Goal: Information Seeking & Learning: Understand process/instructions

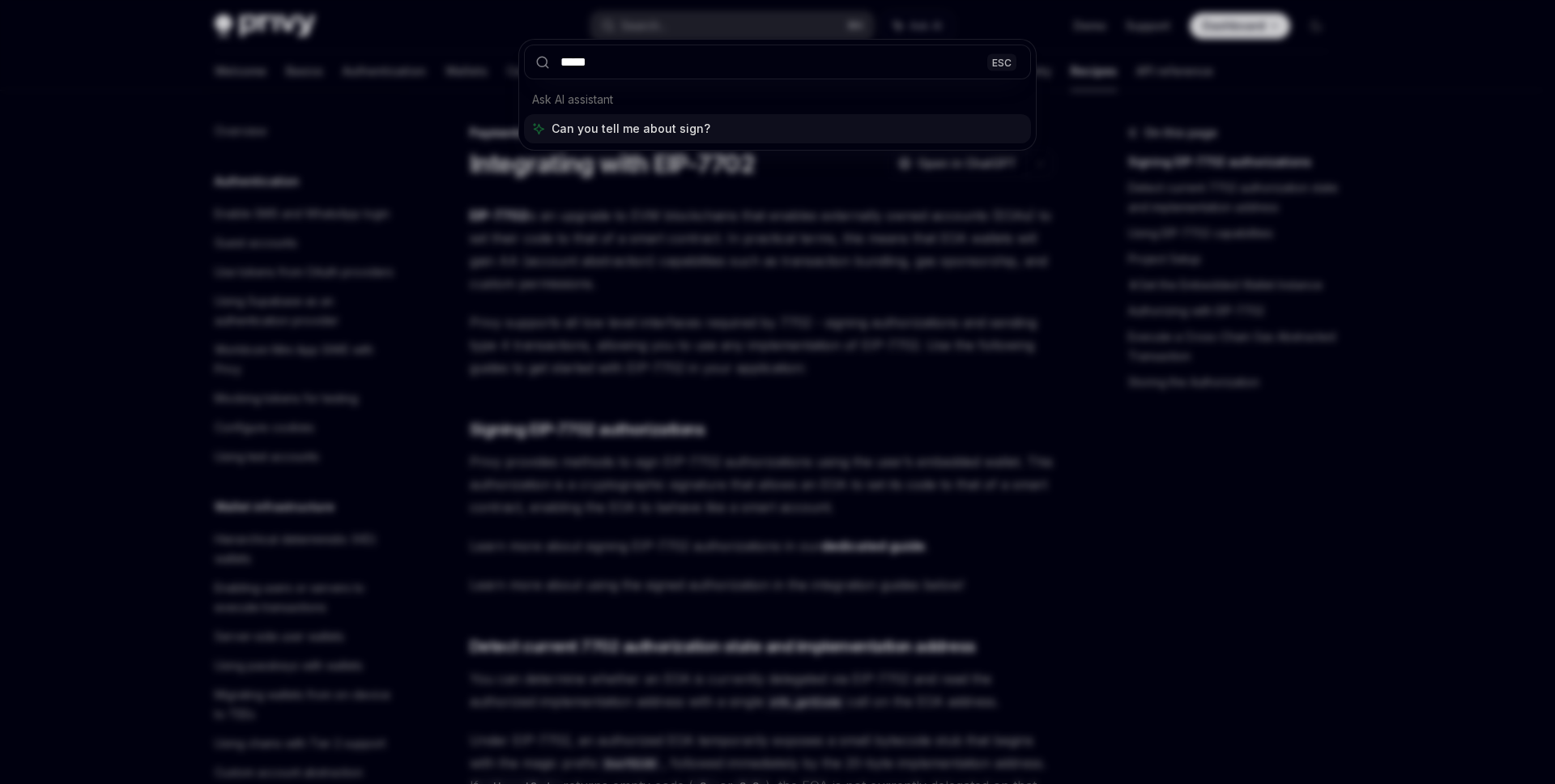
type input "******"
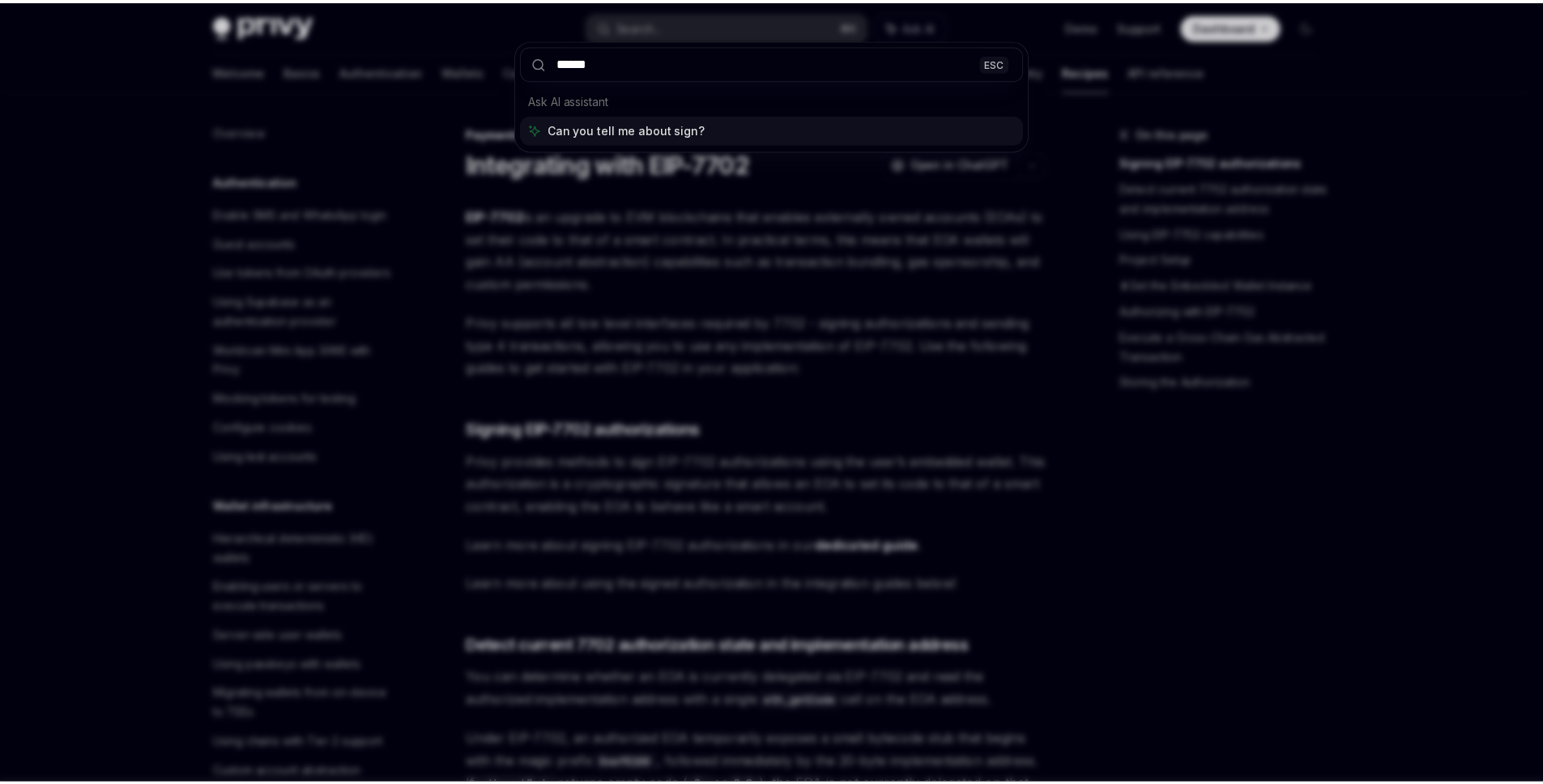
scroll to position [1336, 0]
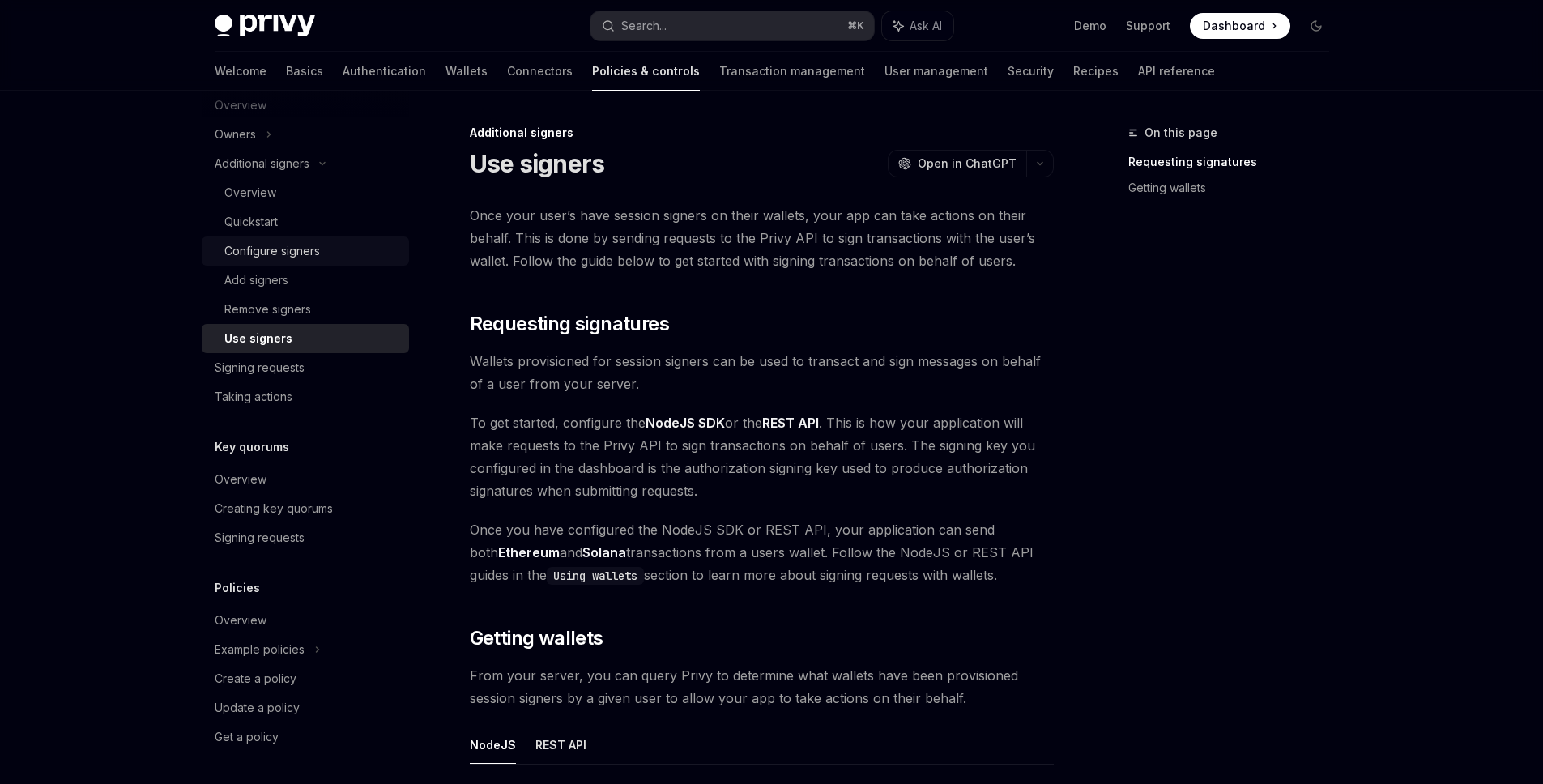
click at [323, 251] on div "Configure signers" at bounding box center [311, 251] width 175 height 19
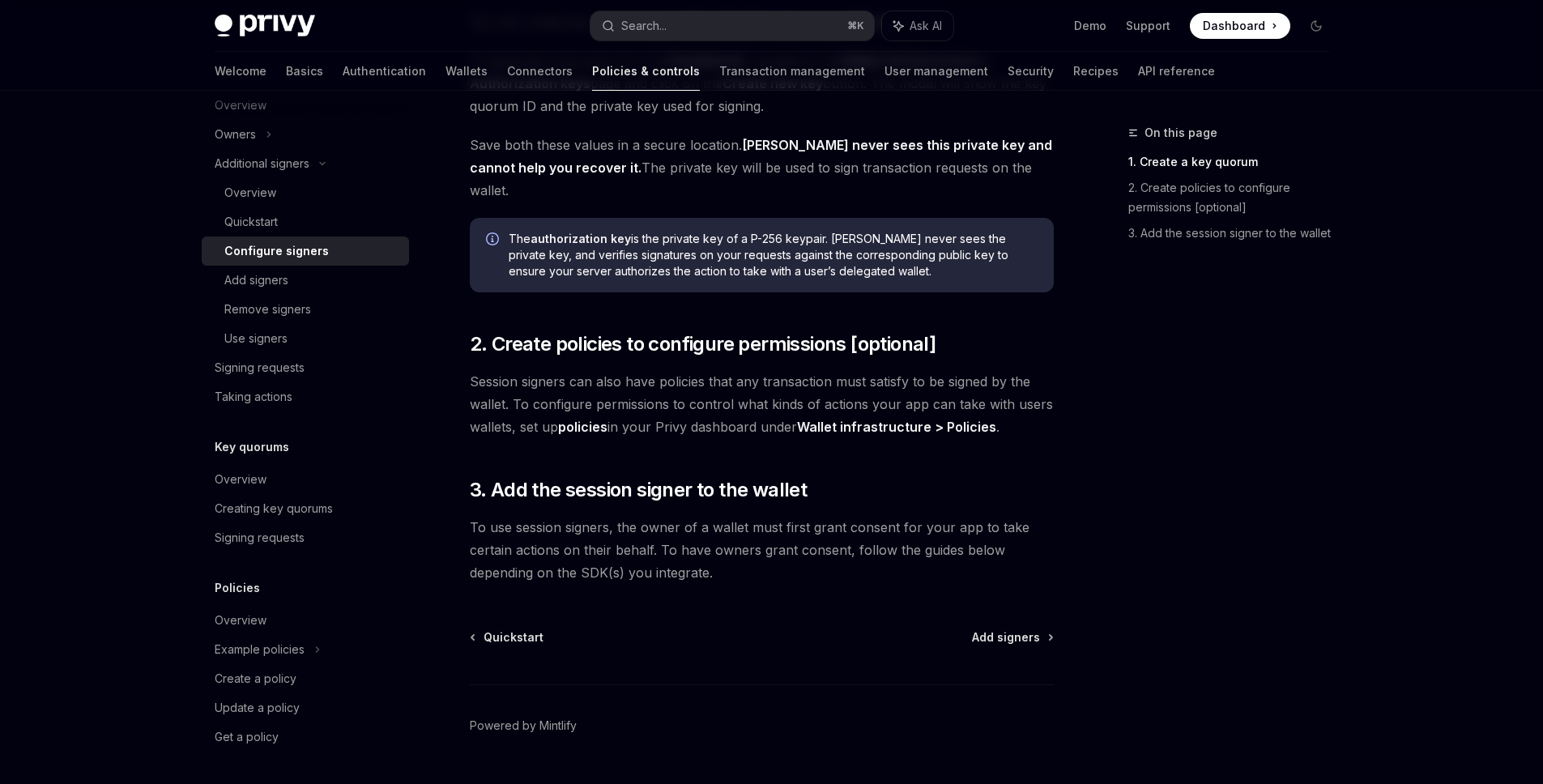
scroll to position [396, 0]
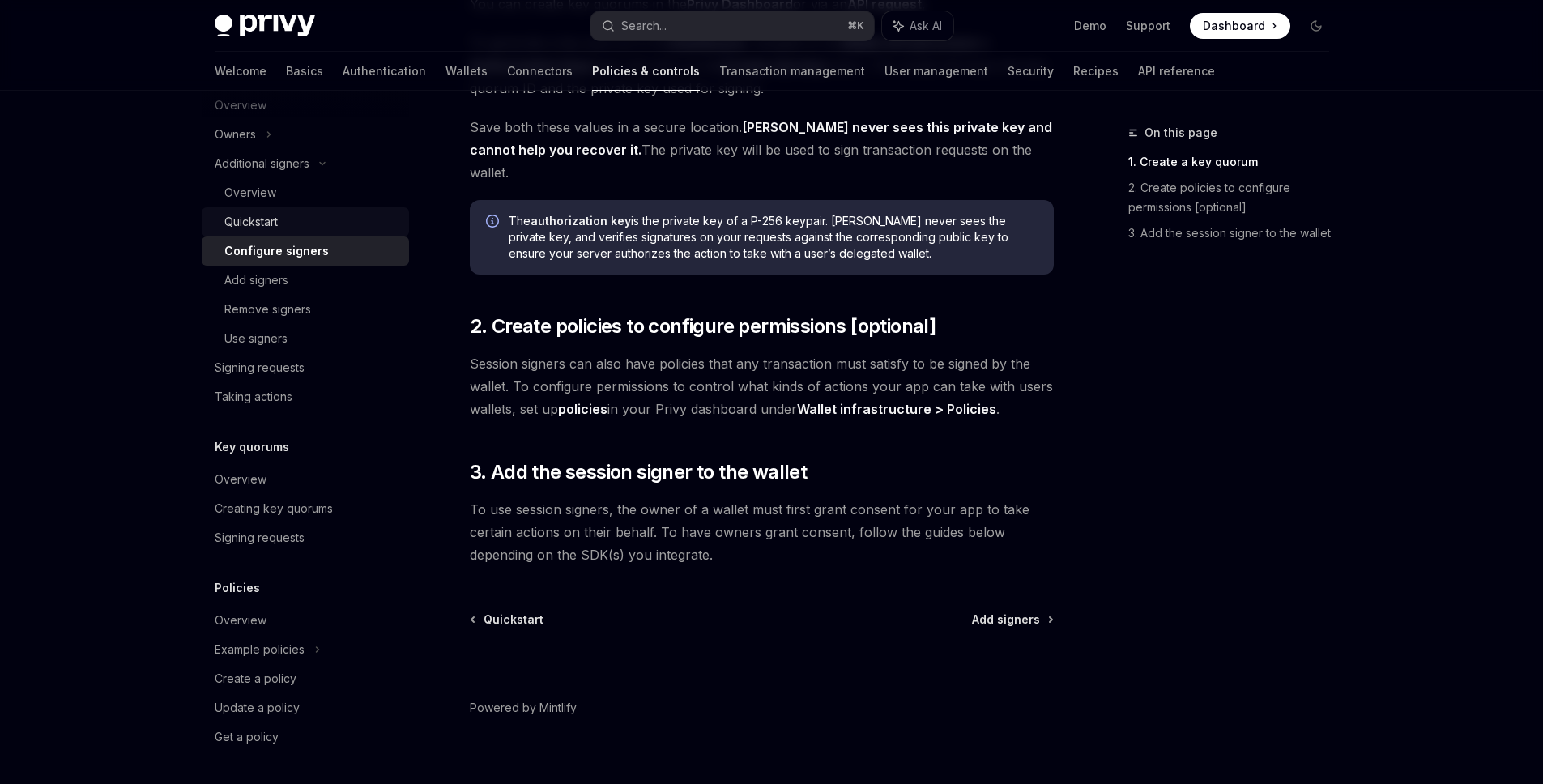
click at [277, 220] on div "Quickstart" at bounding box center [250, 222] width 53 height 19
type textarea "*"
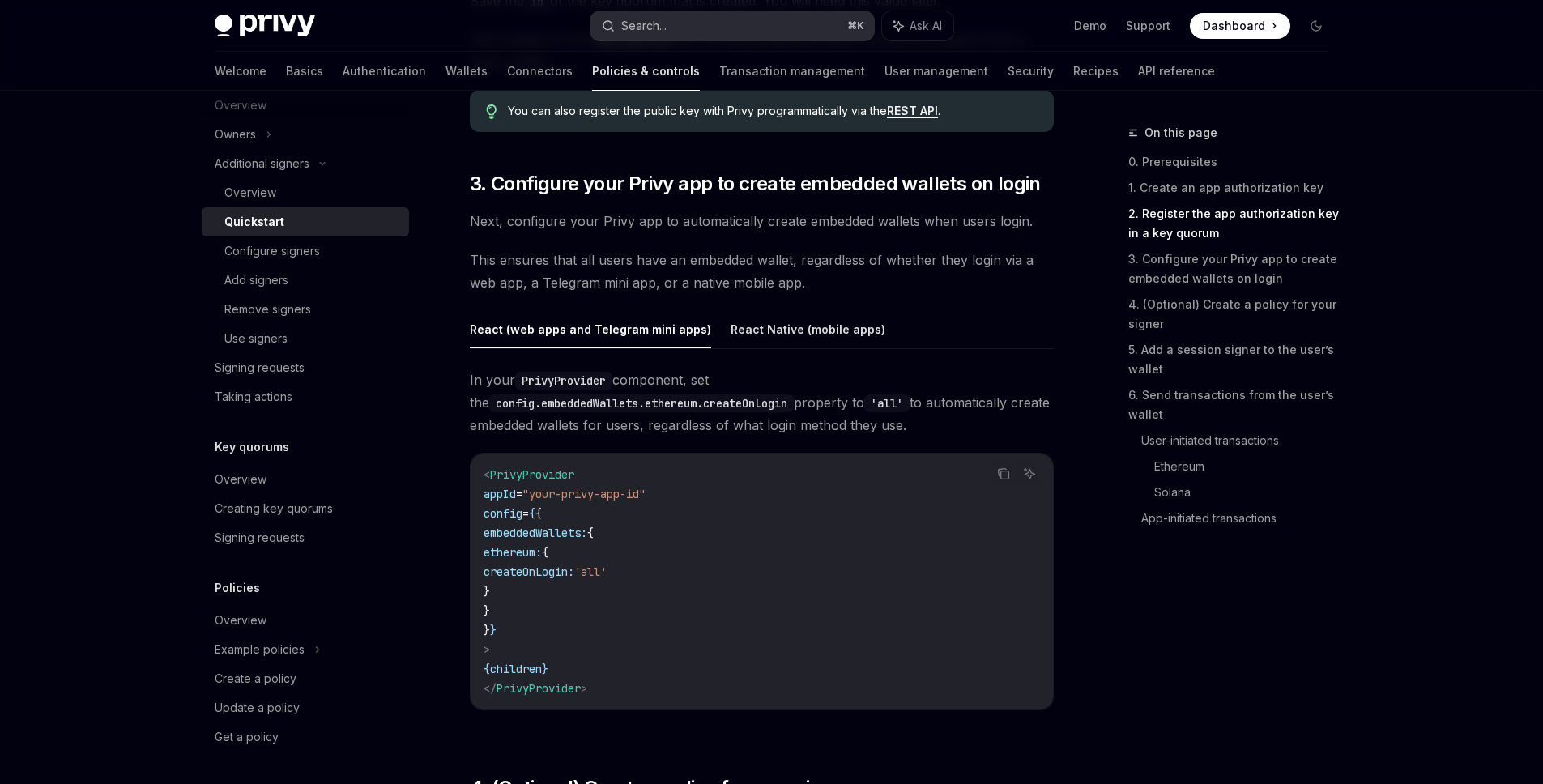
scroll to position [1455, 0]
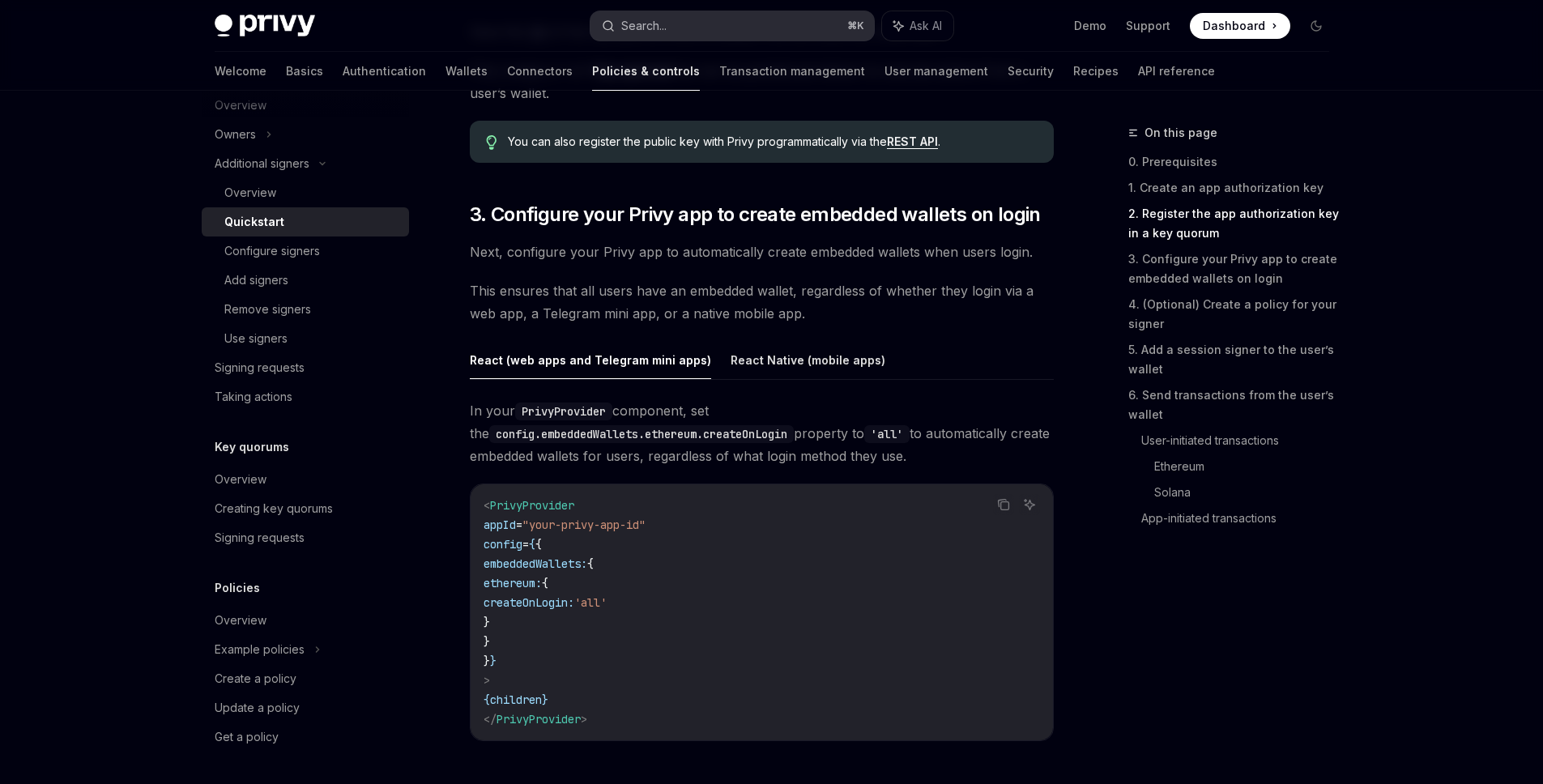
click at [650, 29] on div "Search..." at bounding box center [643, 26] width 45 height 19
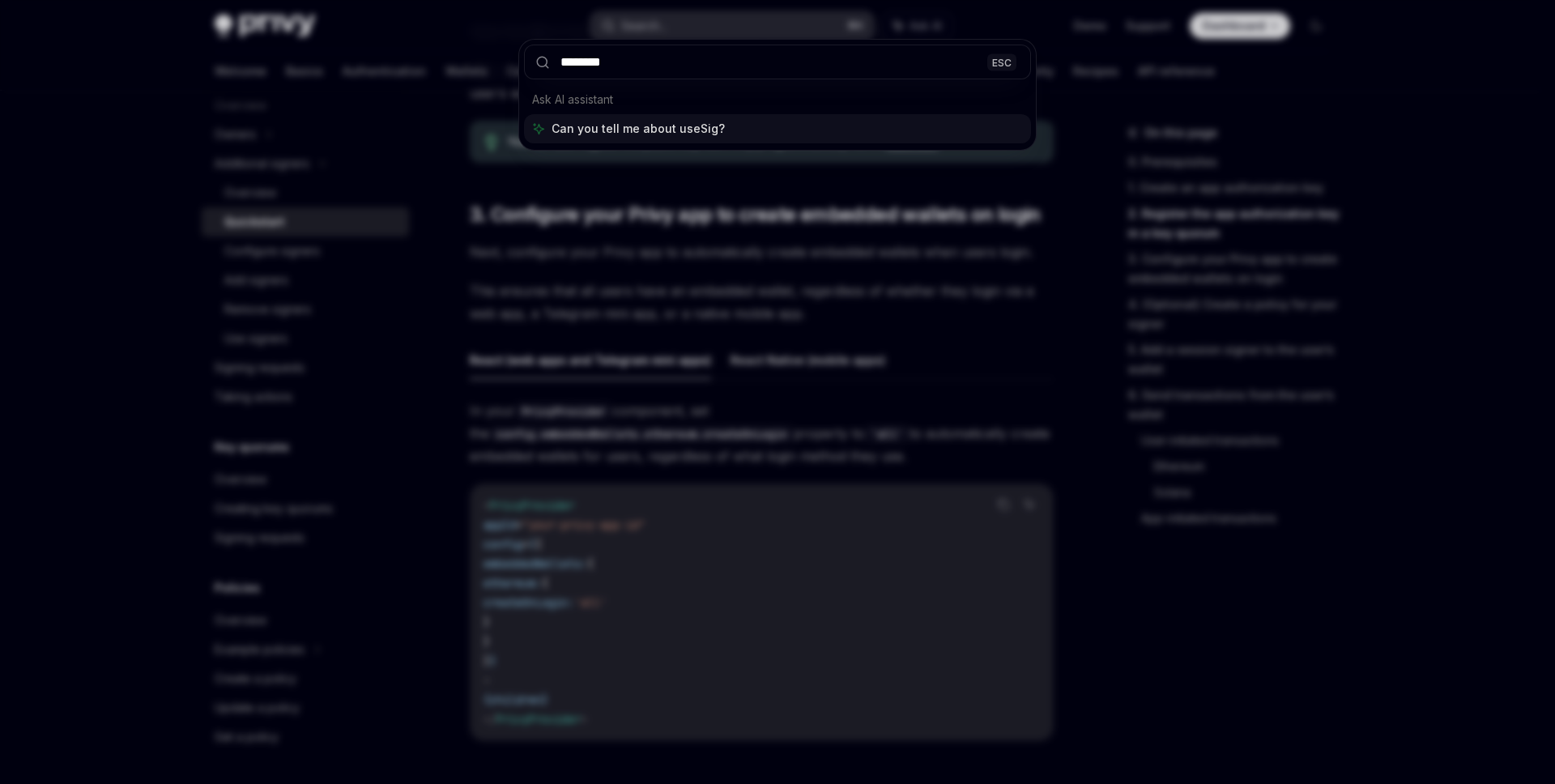
type input "*********"
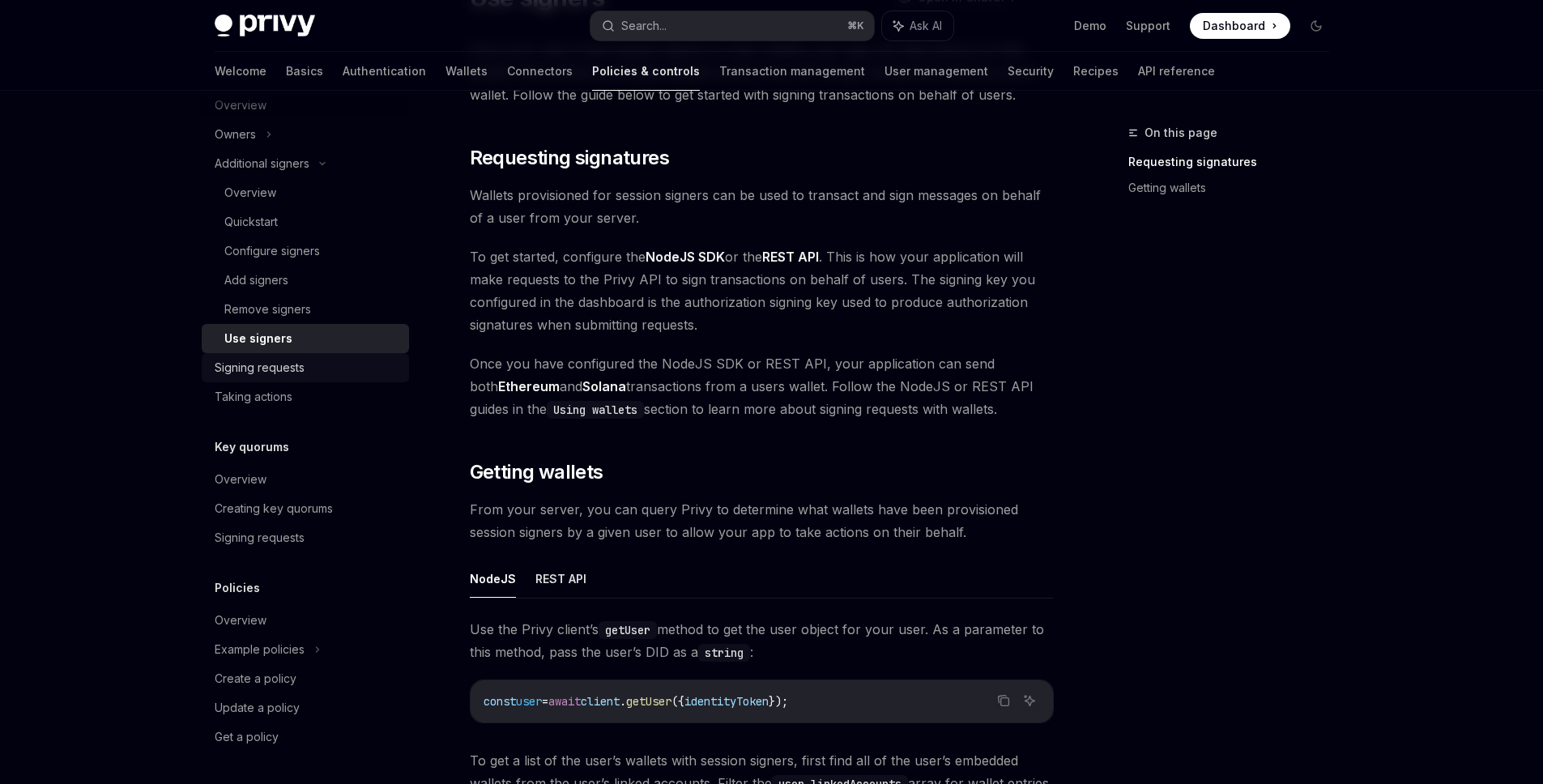
scroll to position [711, 0]
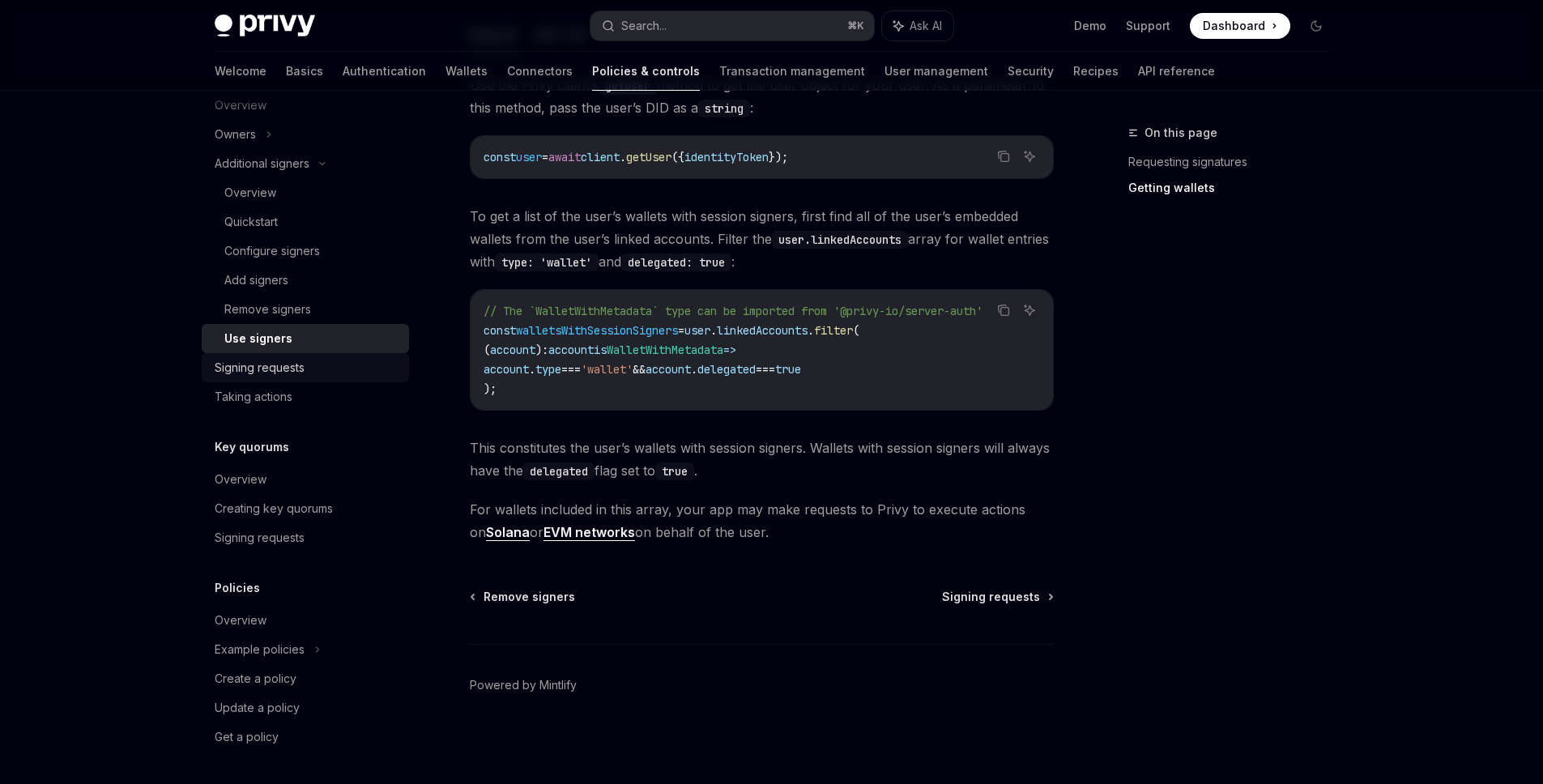
click at [296, 369] on div "Signing requests" at bounding box center [259, 368] width 90 height 19
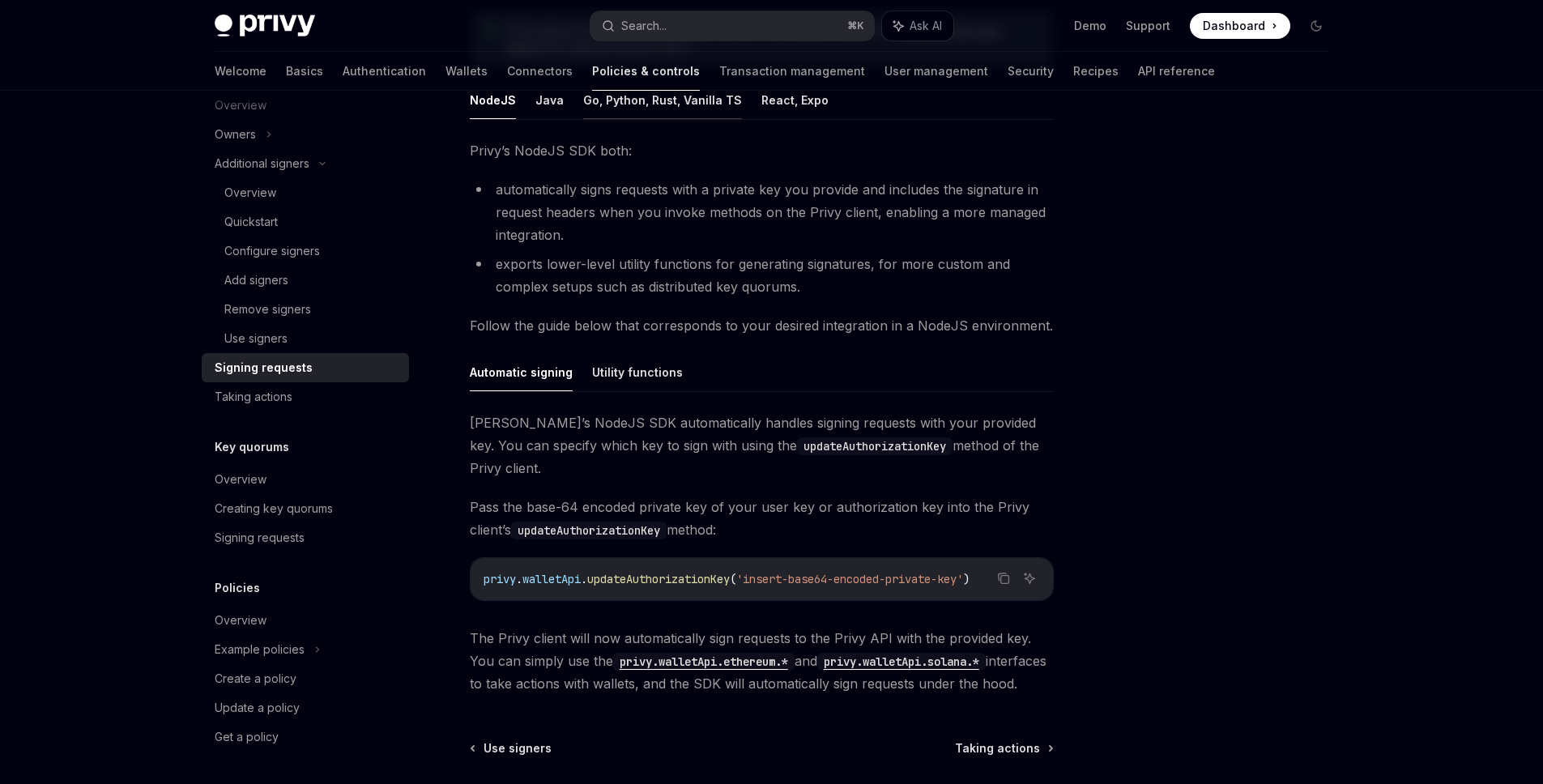
scroll to position [171, 0]
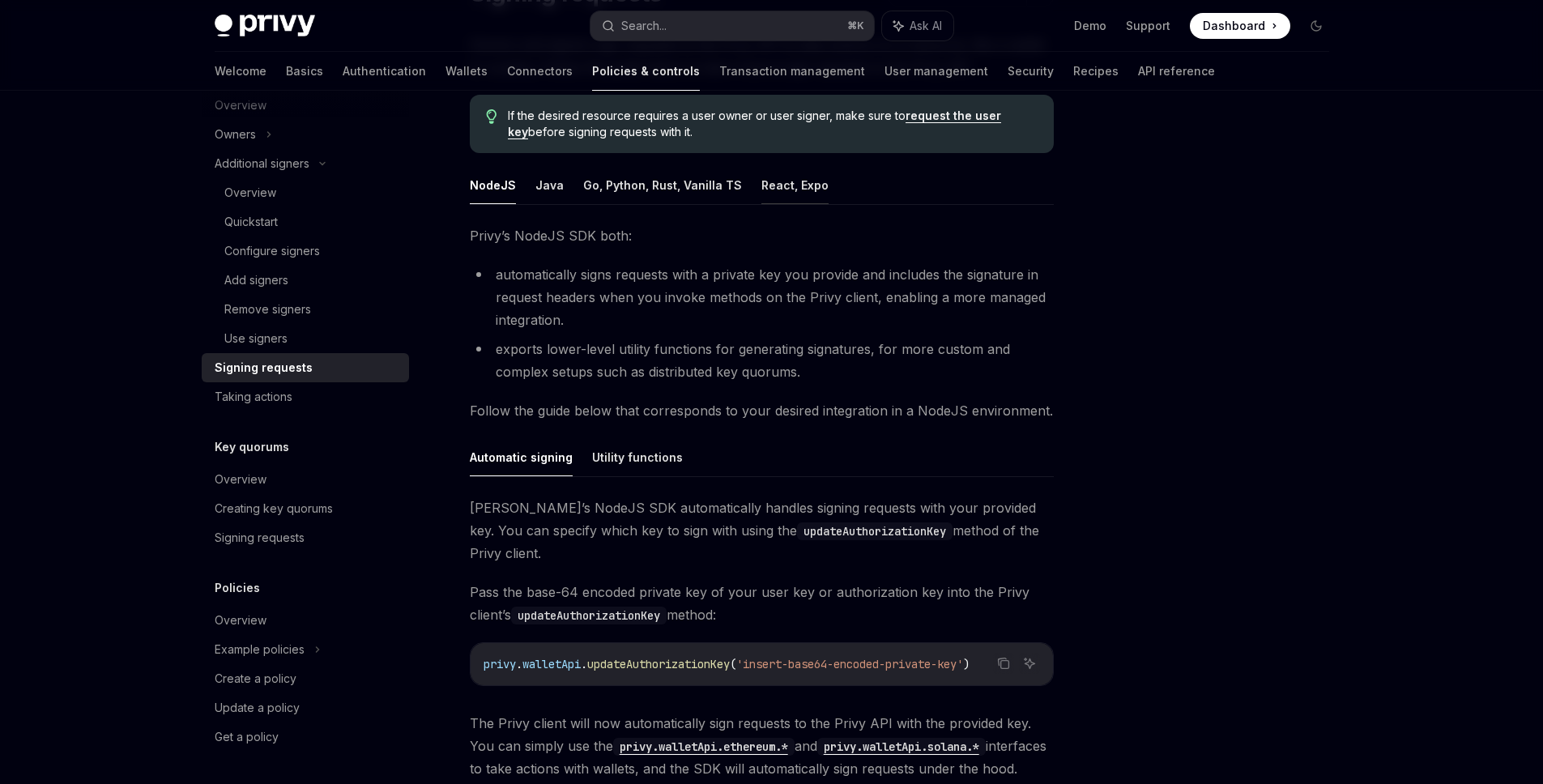
click at [796, 202] on button "React, Expo" at bounding box center [795, 184] width 68 height 38
type textarea "*"
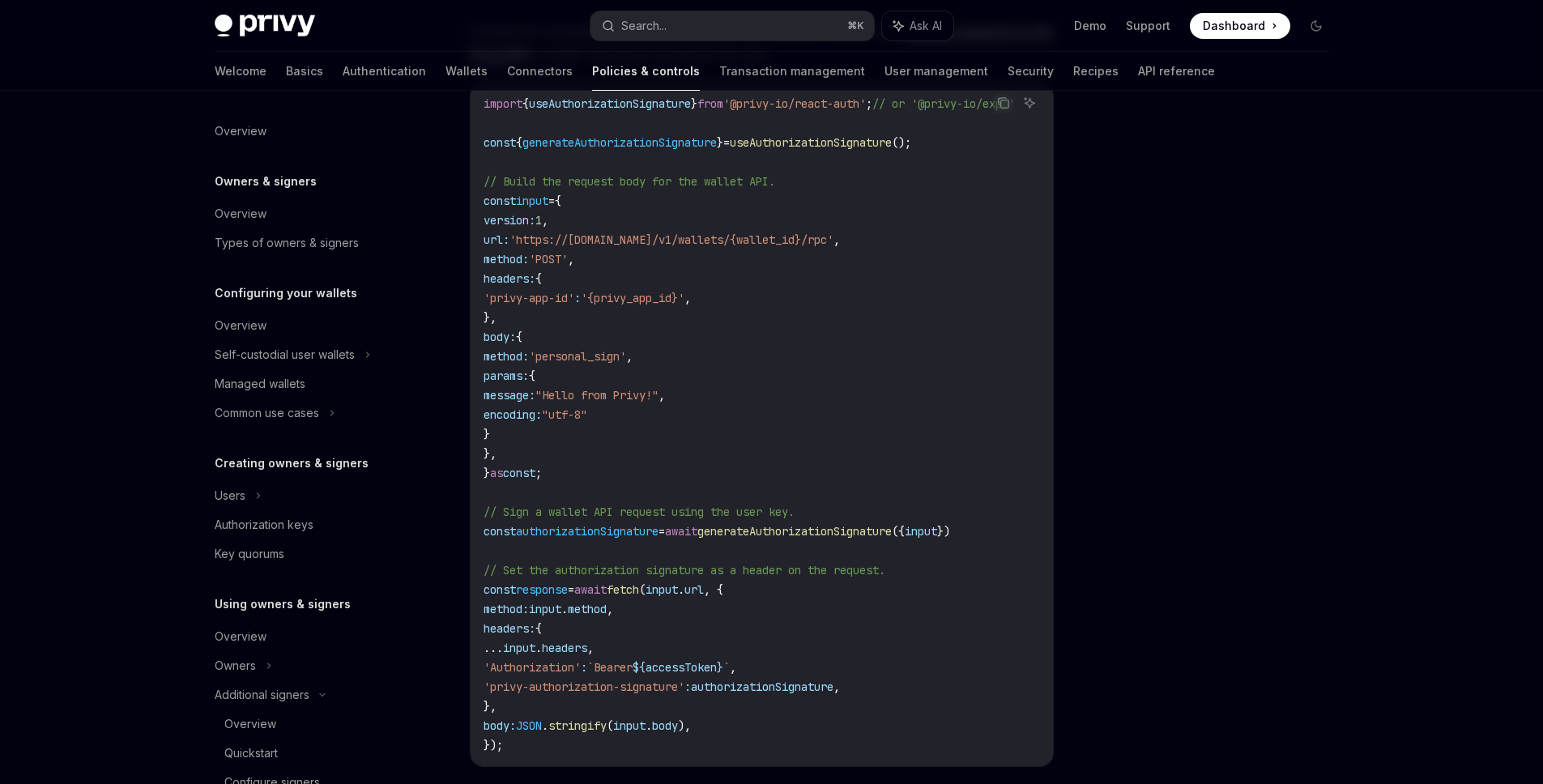
scroll to position [340, 0]
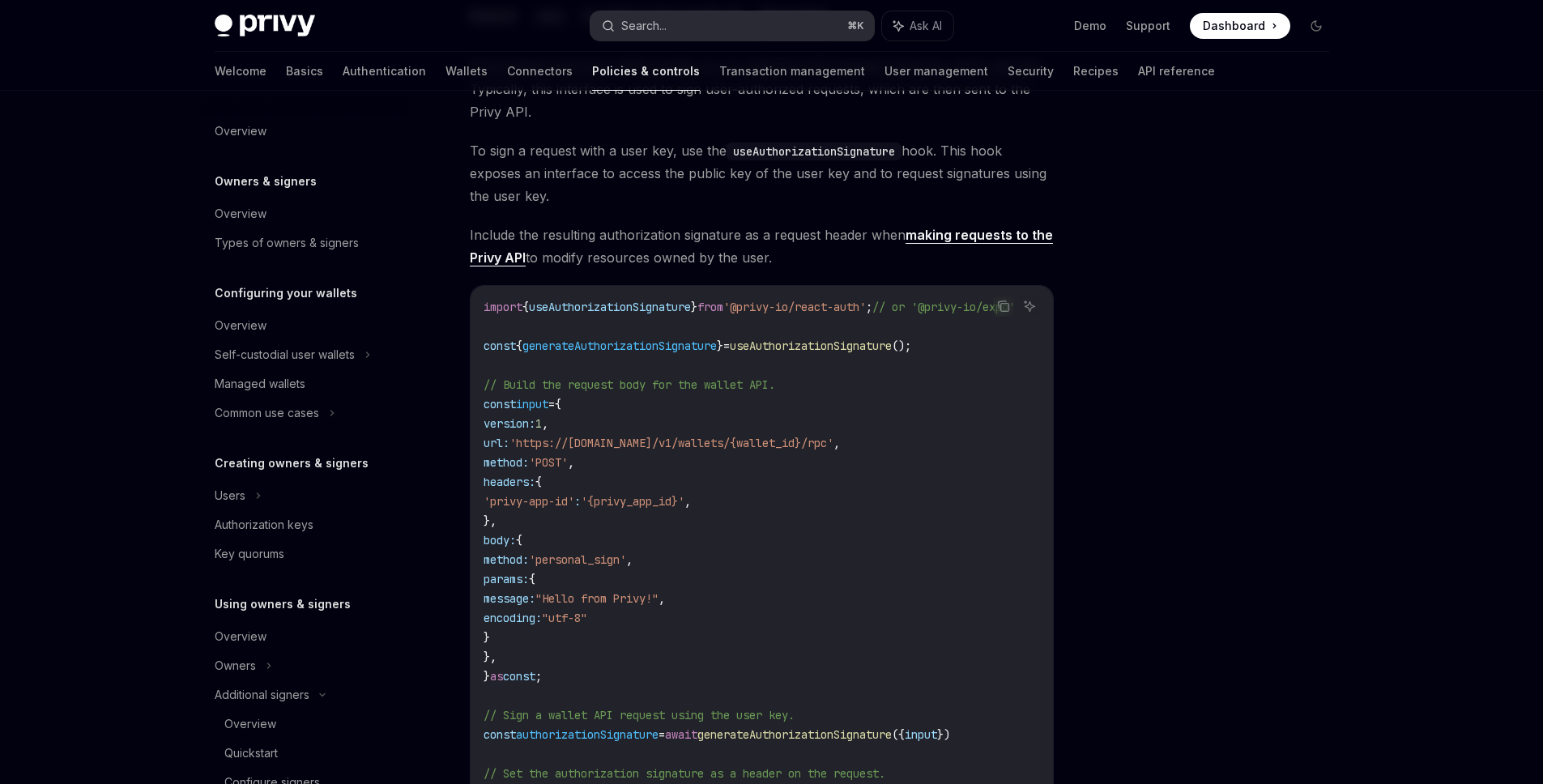
click at [678, 19] on button "Search... ⌘ K" at bounding box center [732, 26] width 284 height 29
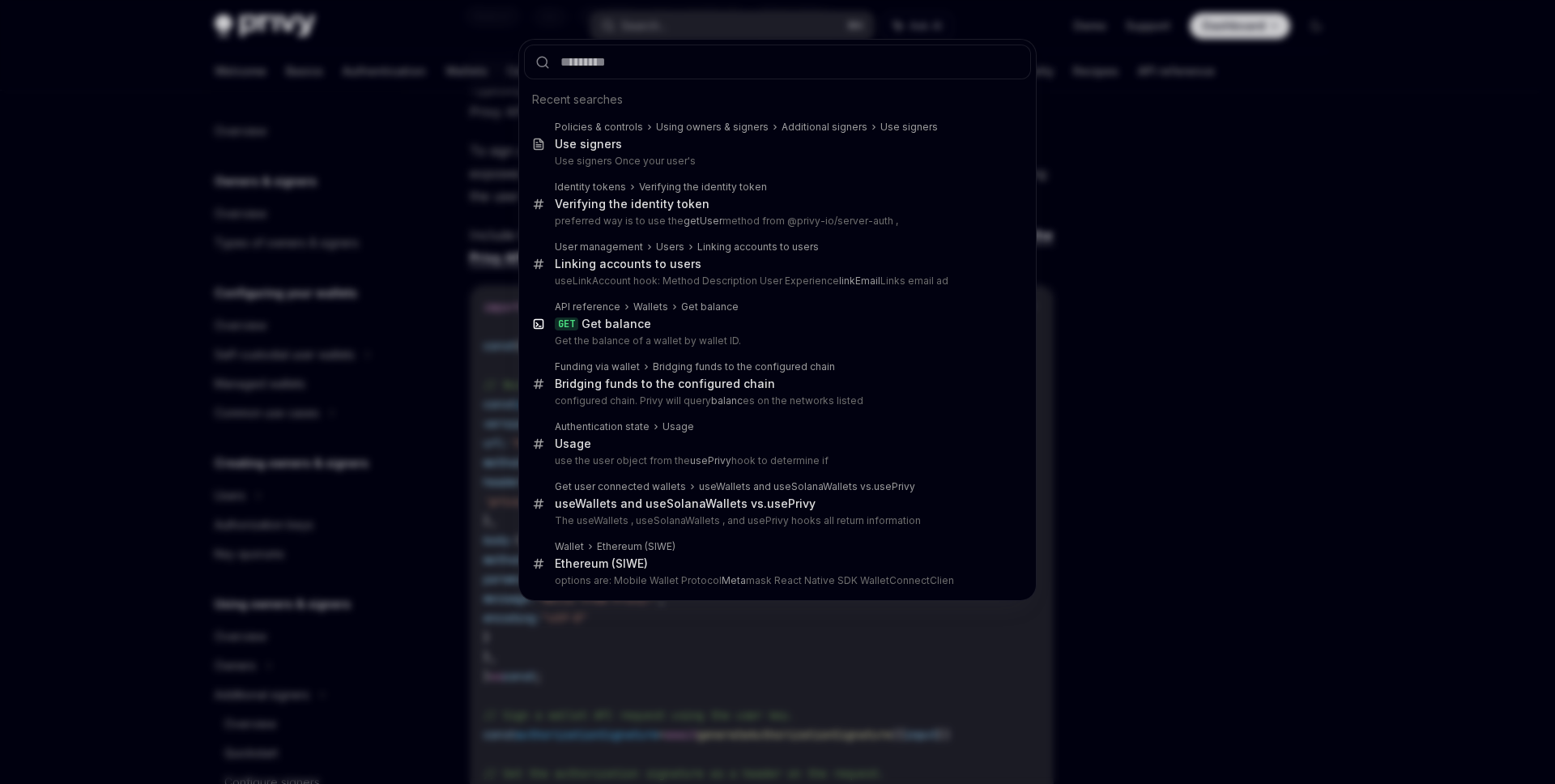
type input "**********"
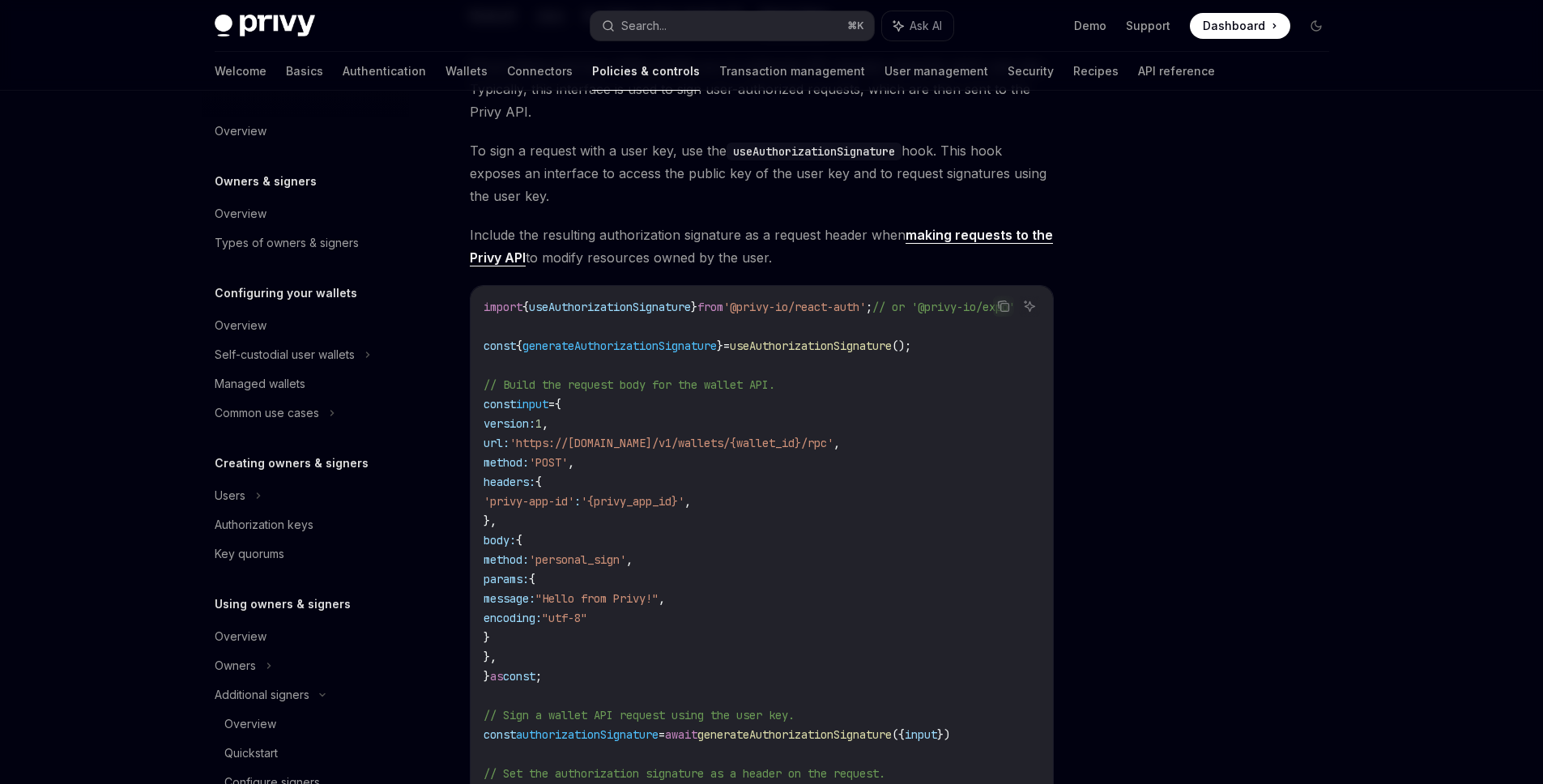
type textarea "*"
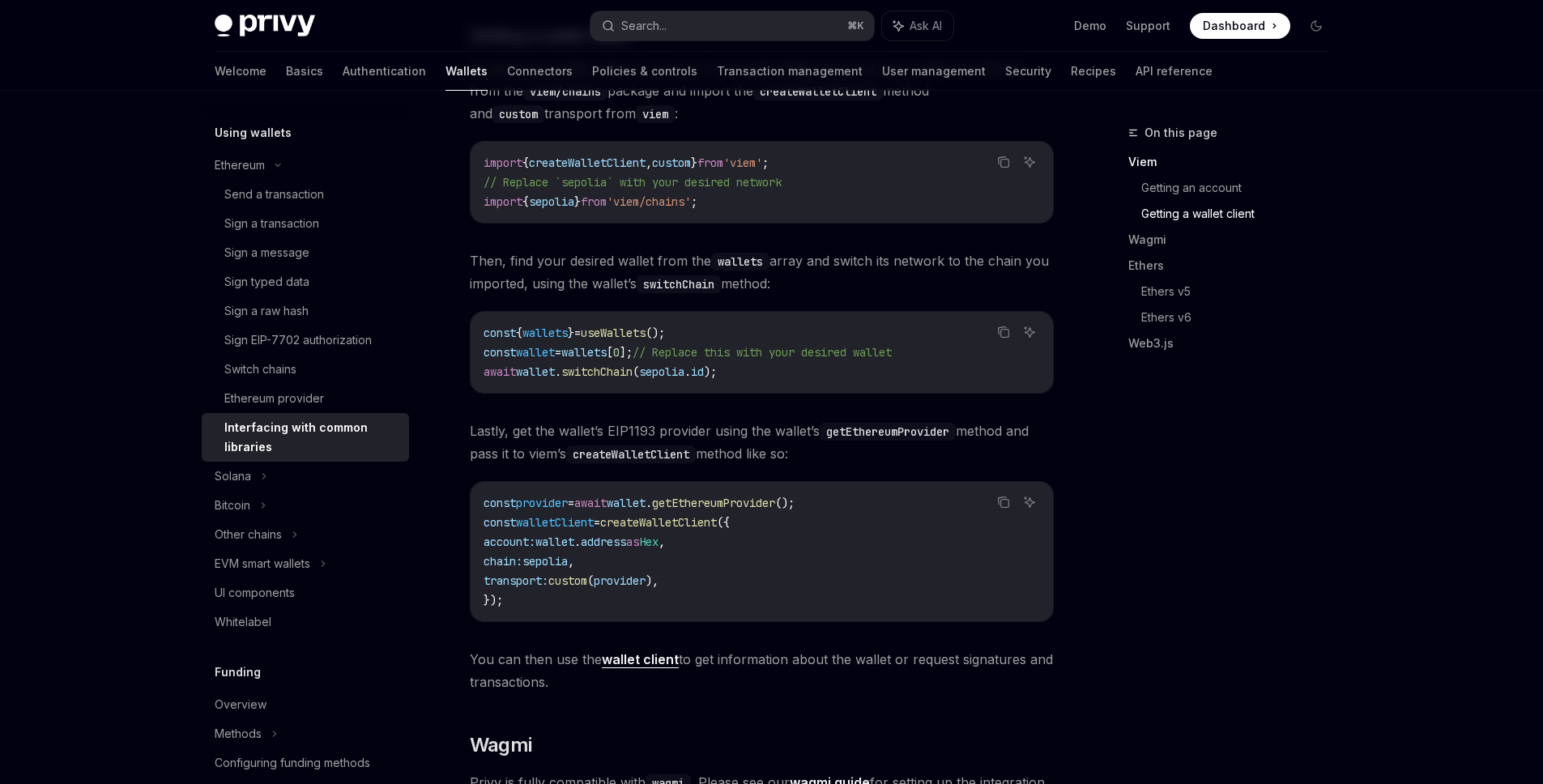
scroll to position [926, 0]
click at [705, 529] on span "createWalletClient" at bounding box center [658, 521] width 117 height 14
click at [687, 524] on span "createWalletClient" at bounding box center [658, 521] width 117 height 14
copy span "createWalletClient"
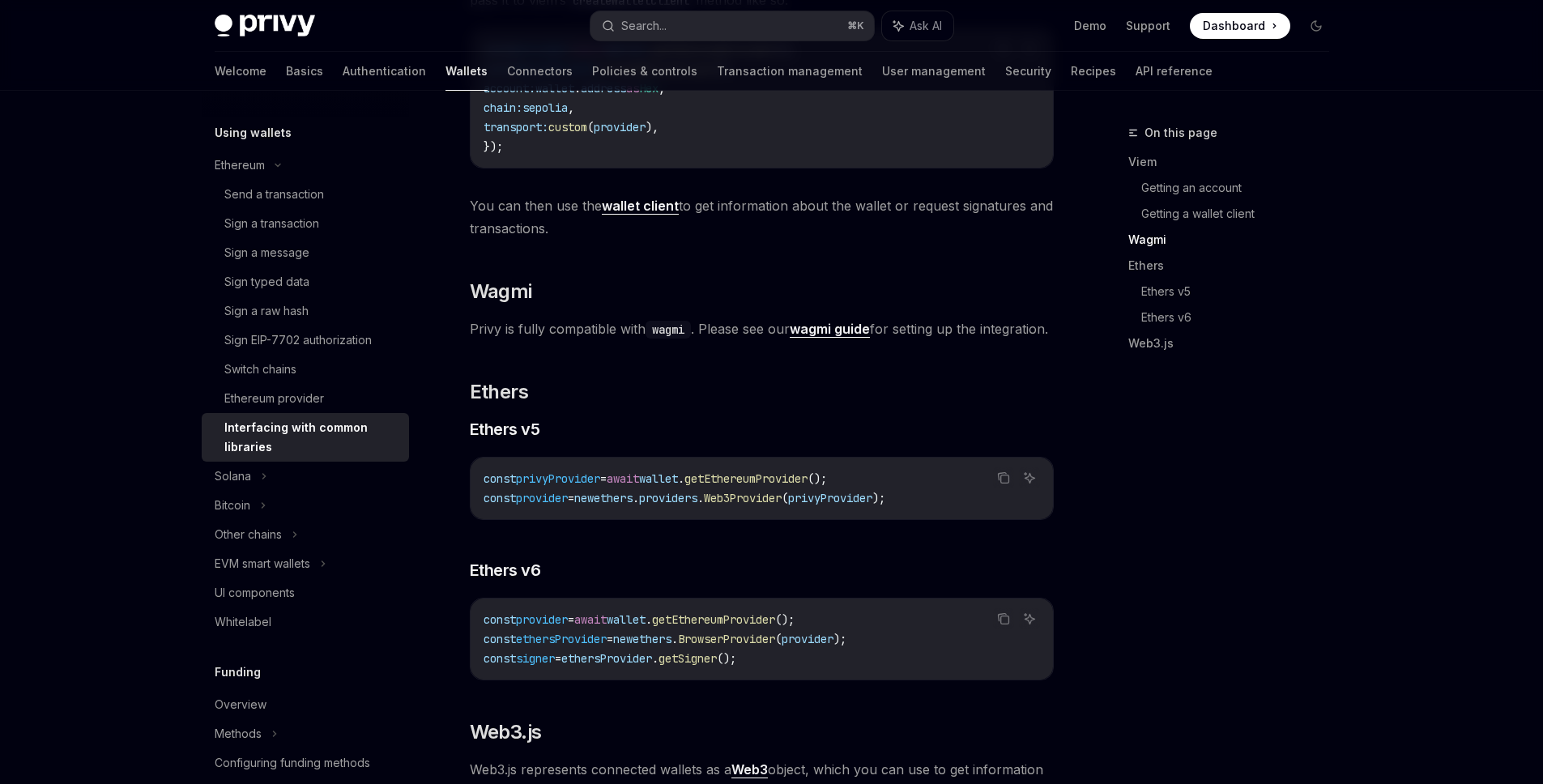
scroll to position [1546, 0]
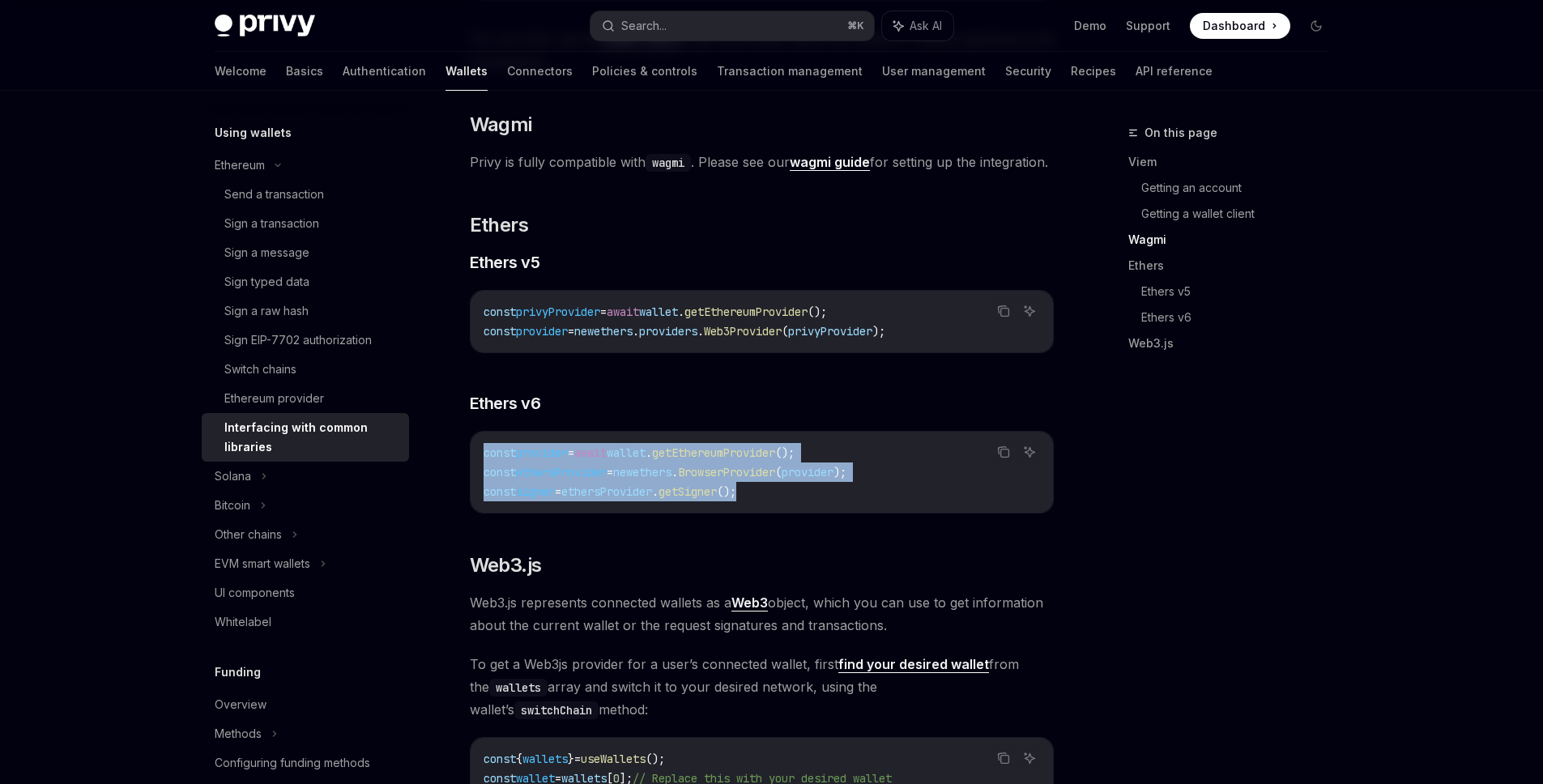
drag, startPoint x: 773, startPoint y: 524, endPoint x: 481, endPoint y: 485, distance: 294.6
click at [481, 485] on div "const provider = await wallet . getEthereumProvider (); const ethersProvider = …" at bounding box center [761, 472] width 582 height 81
copy code "const provider = await wallet . getEthereumProvider (); const ethersProvider = …"
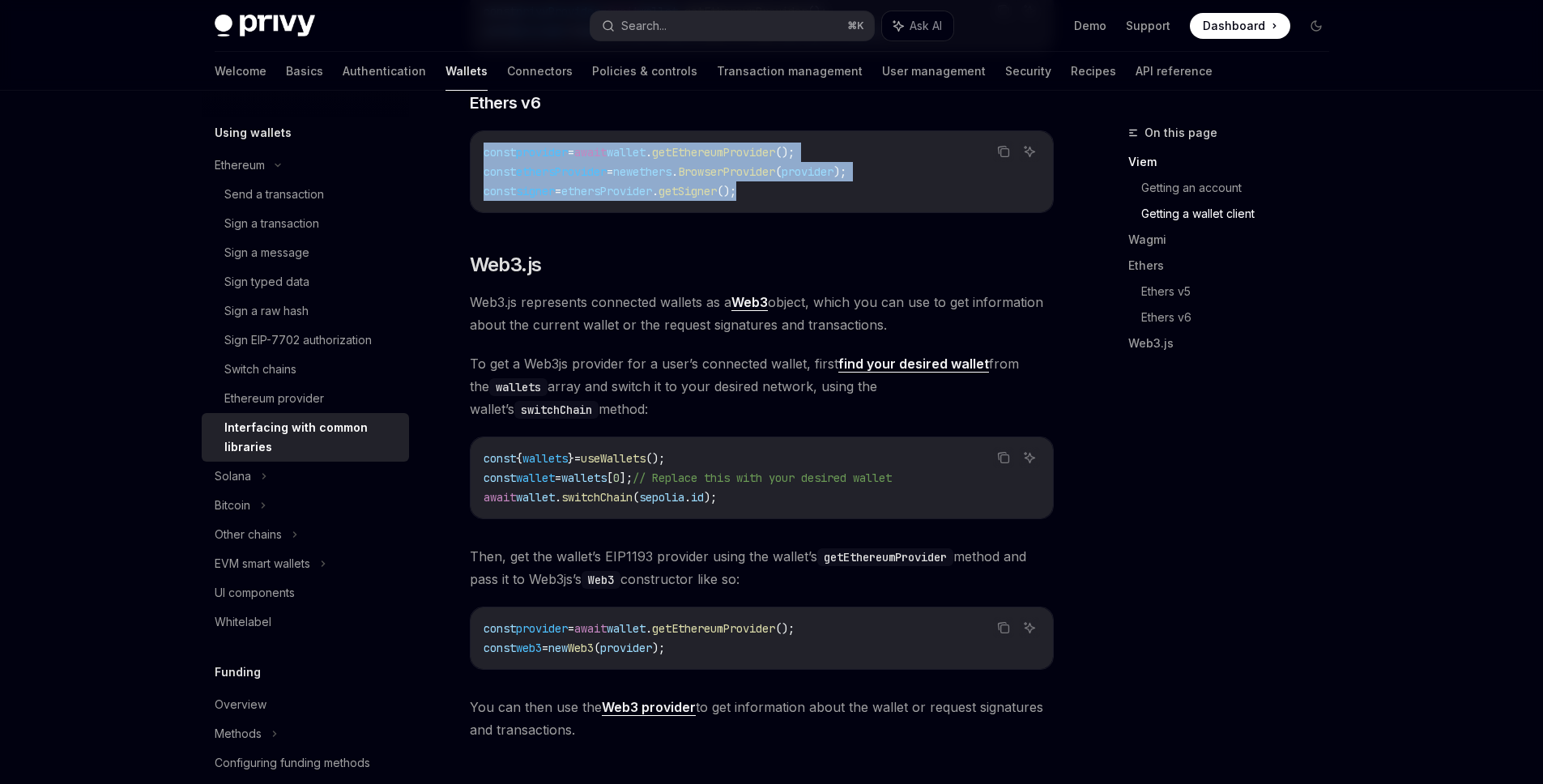
scroll to position [1465, 0]
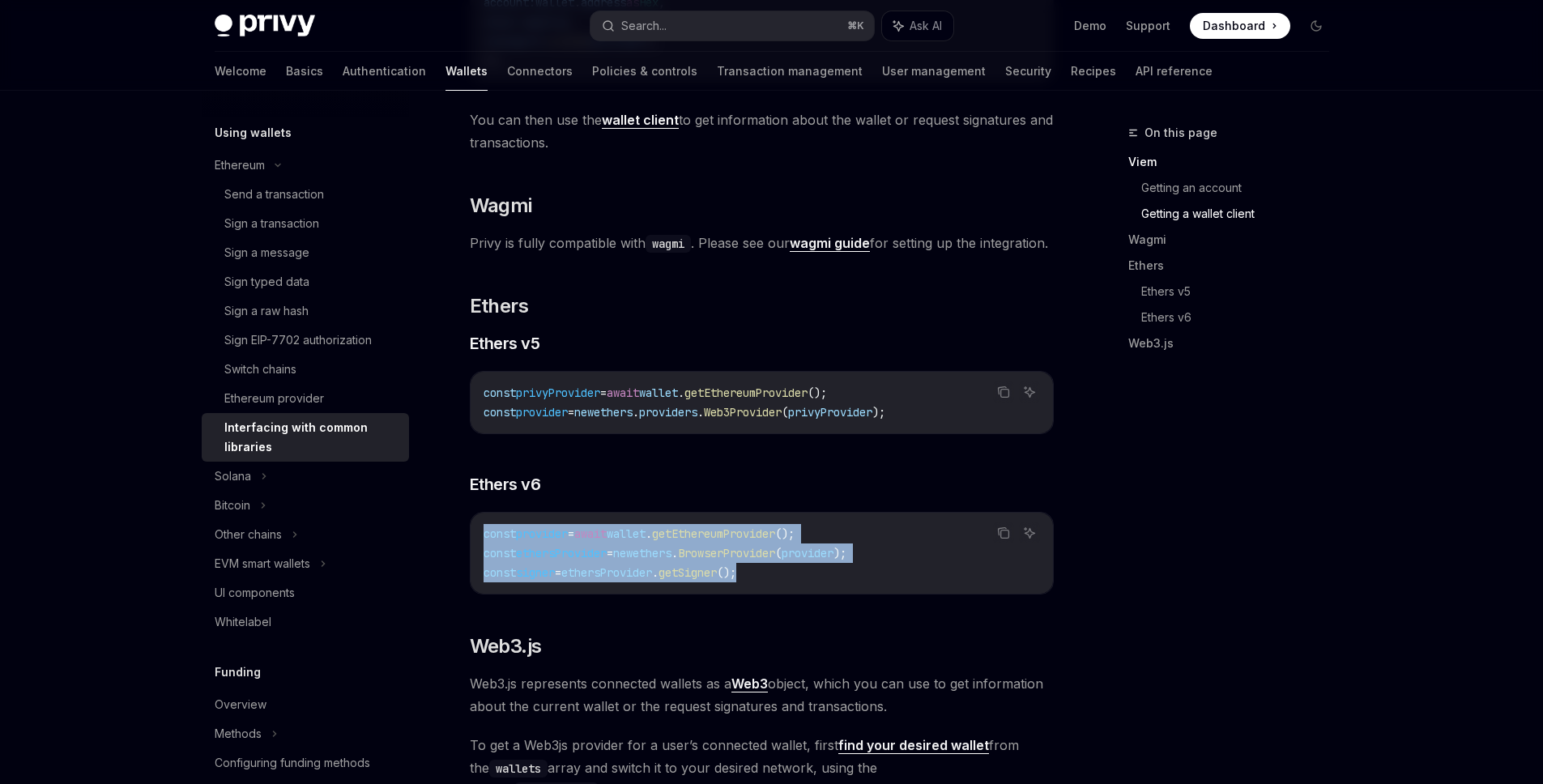
click at [547, 580] on span "signer" at bounding box center [535, 572] width 39 height 14
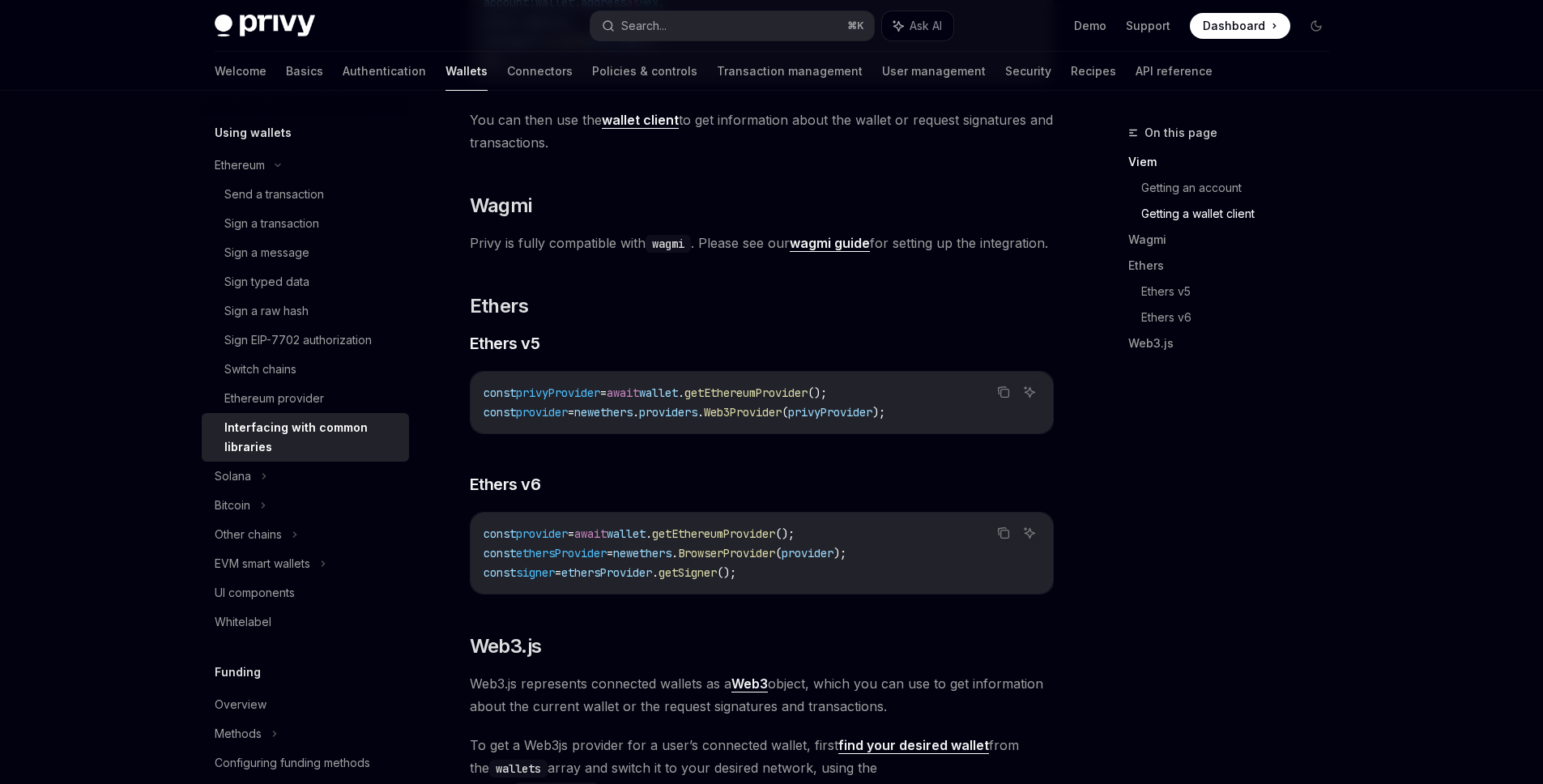
click at [547, 580] on span "signer" at bounding box center [535, 572] width 39 height 14
click at [673, 495] on h3 "​ Ethers v6" at bounding box center [761, 484] width 584 height 22
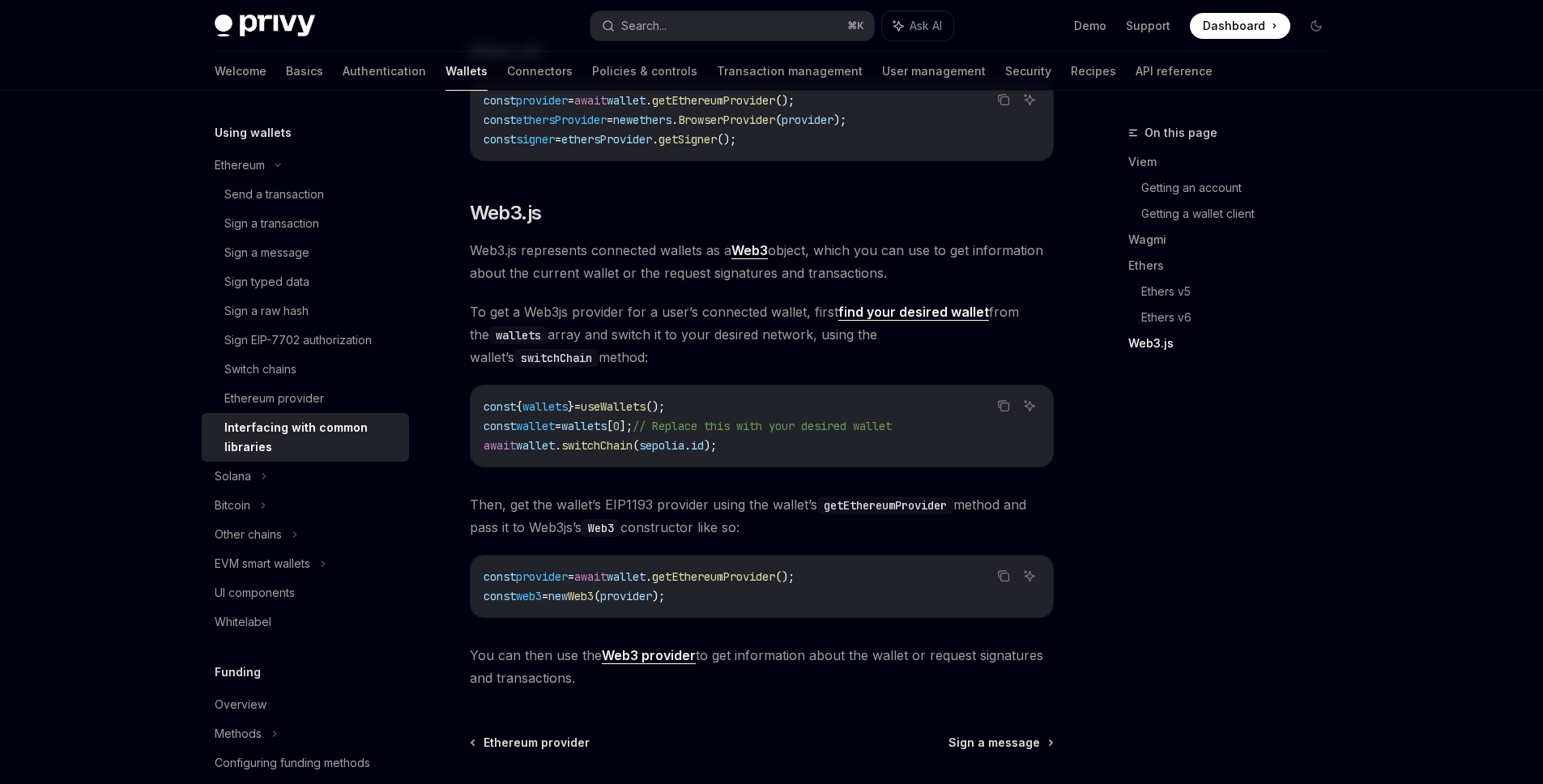
scroll to position [2074, 0]
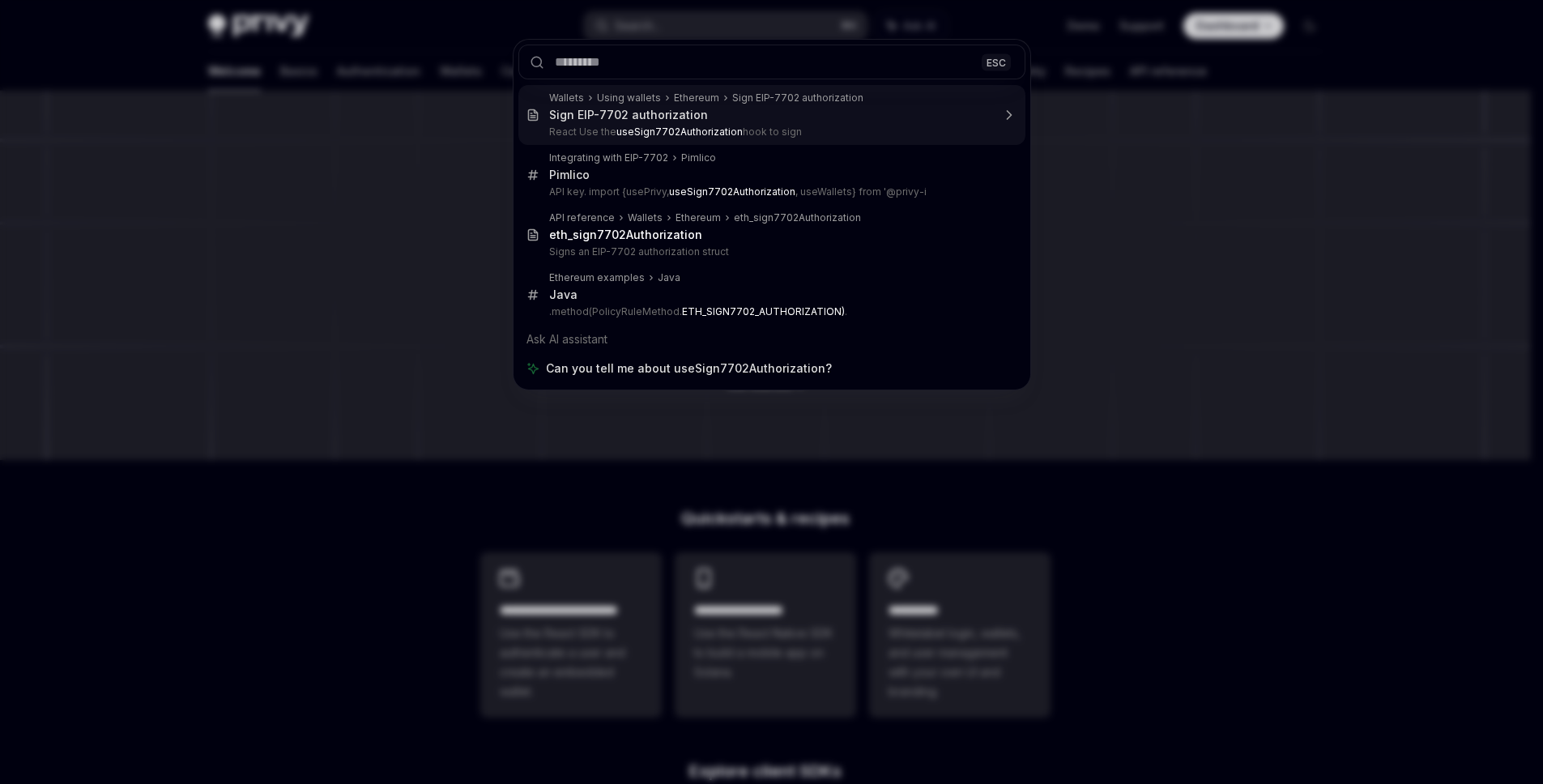
type textarea "*"
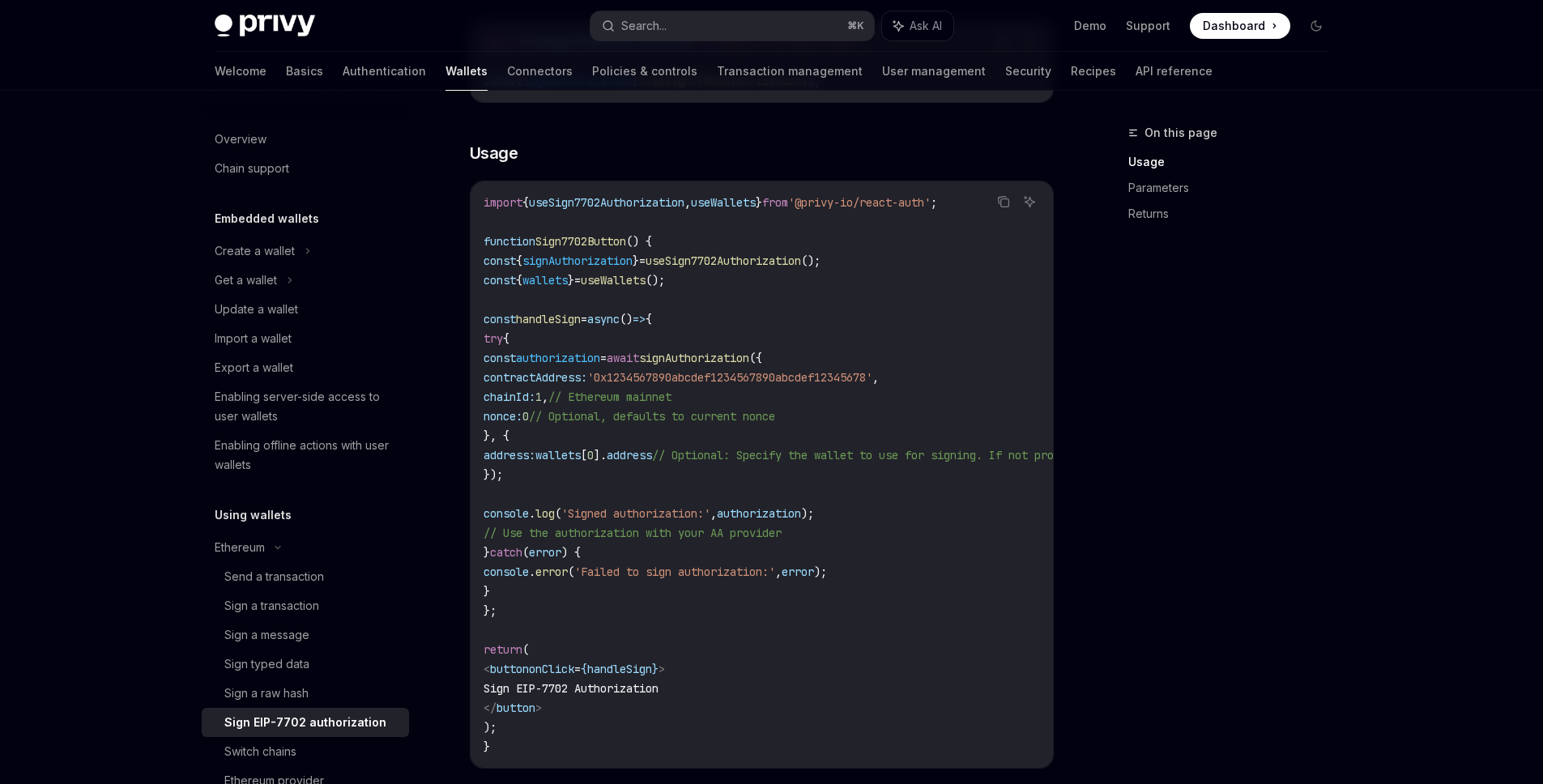
scroll to position [531, 0]
click at [749, 356] on span "signAuthorization" at bounding box center [694, 355] width 110 height 14
copy span "signAuthorization"
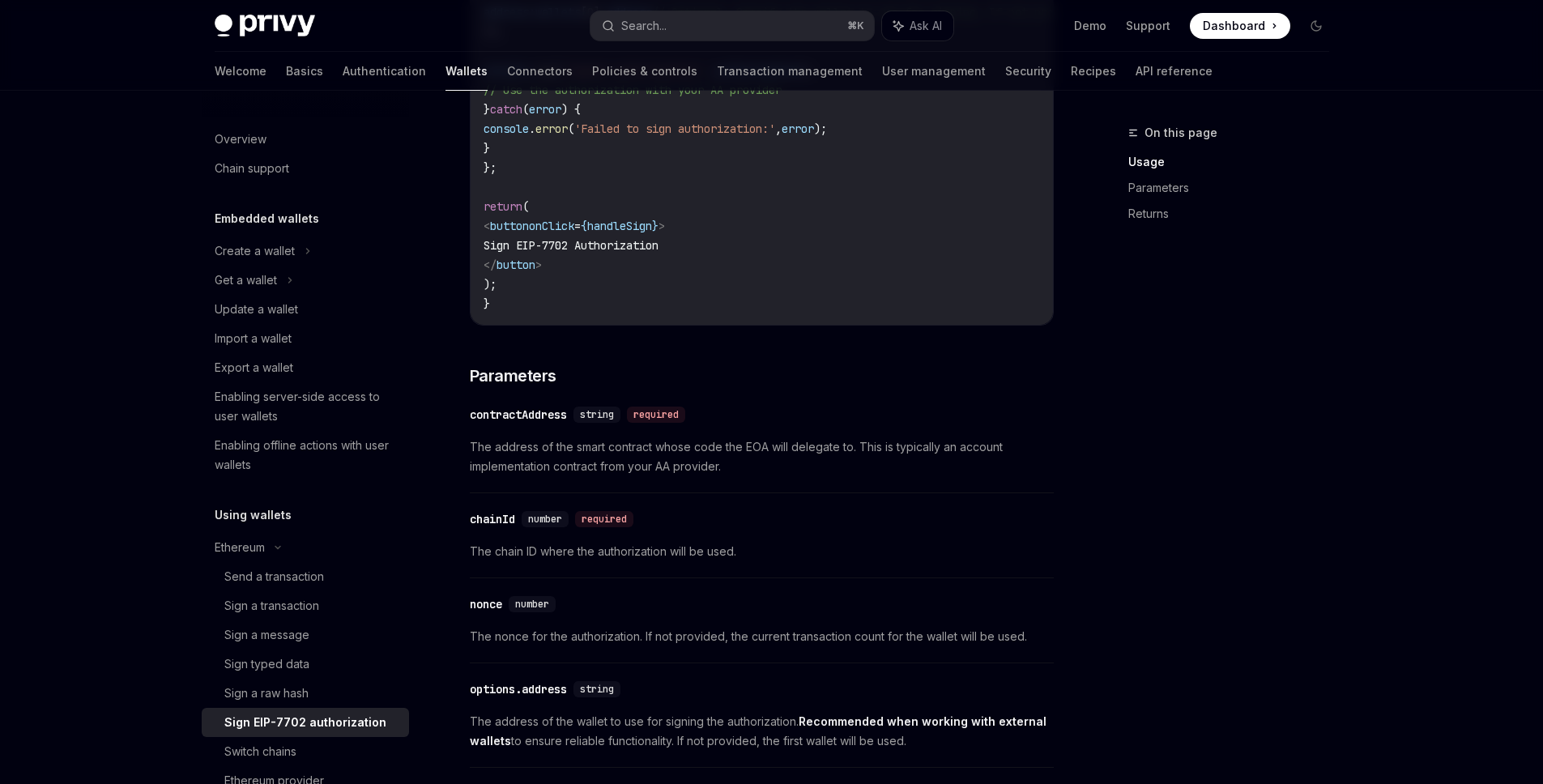
scroll to position [842, 0]
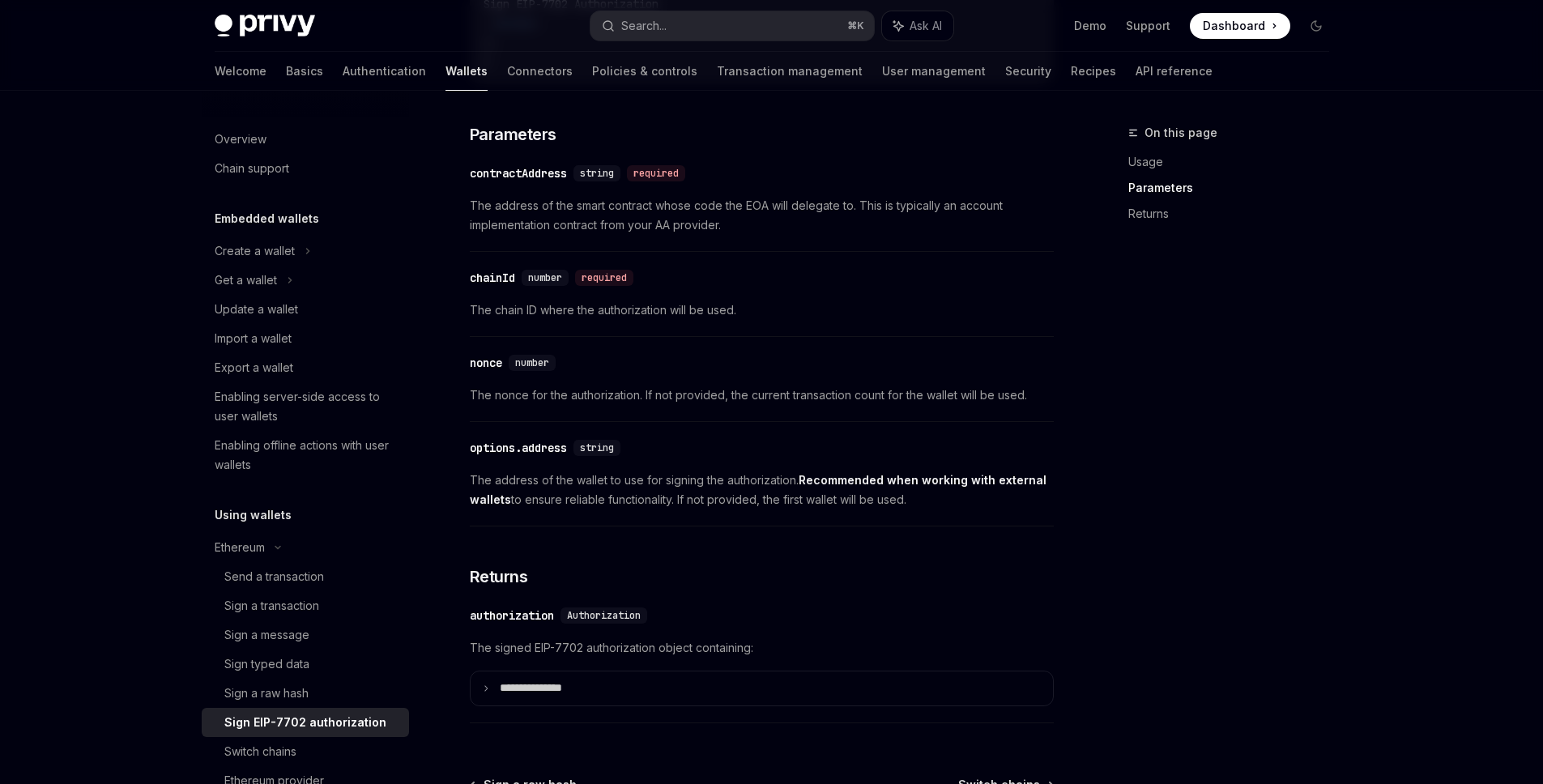
scroll to position [1408, 0]
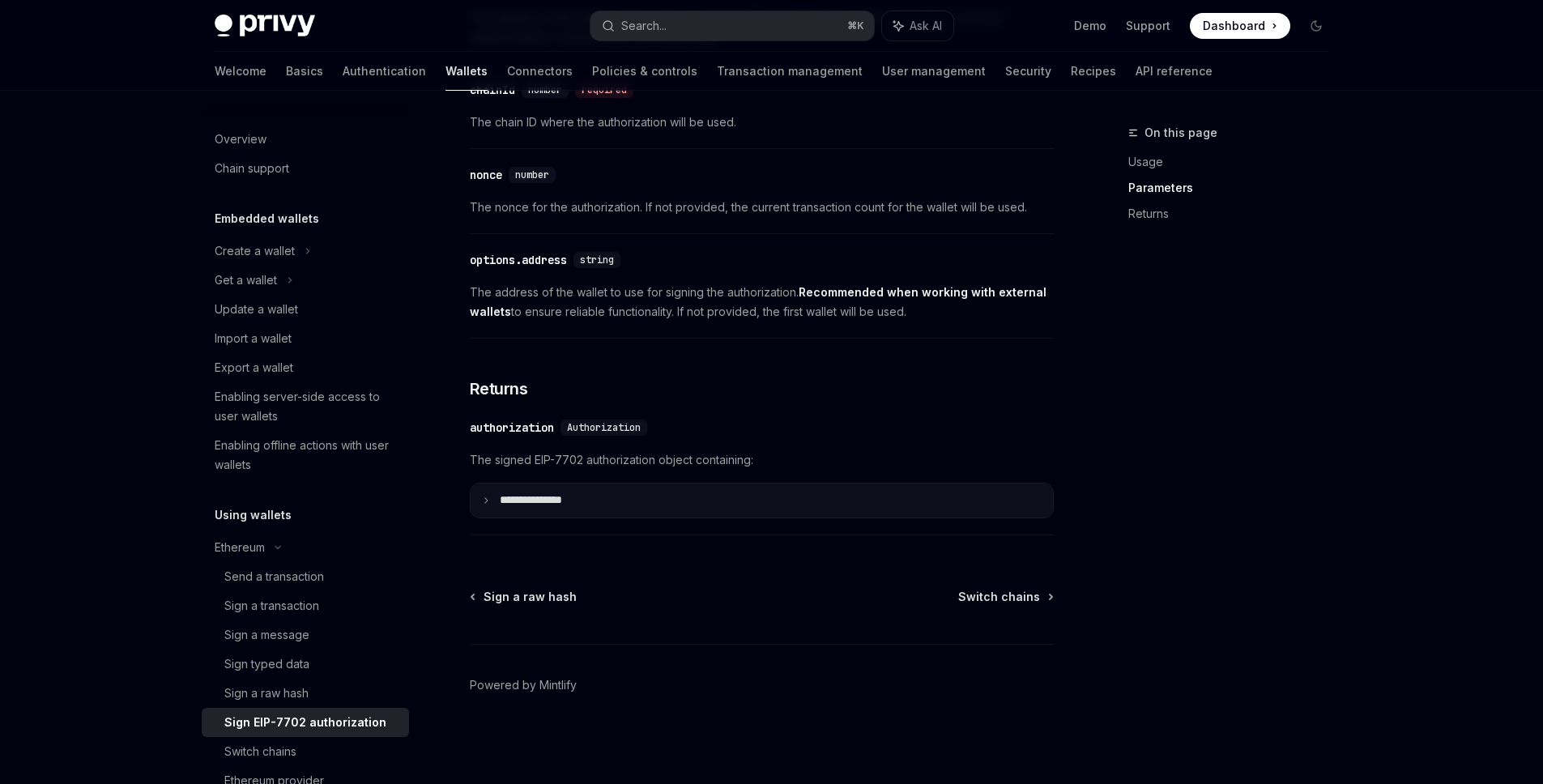
click at [514, 507] on summary "**********" at bounding box center [761, 500] width 582 height 34
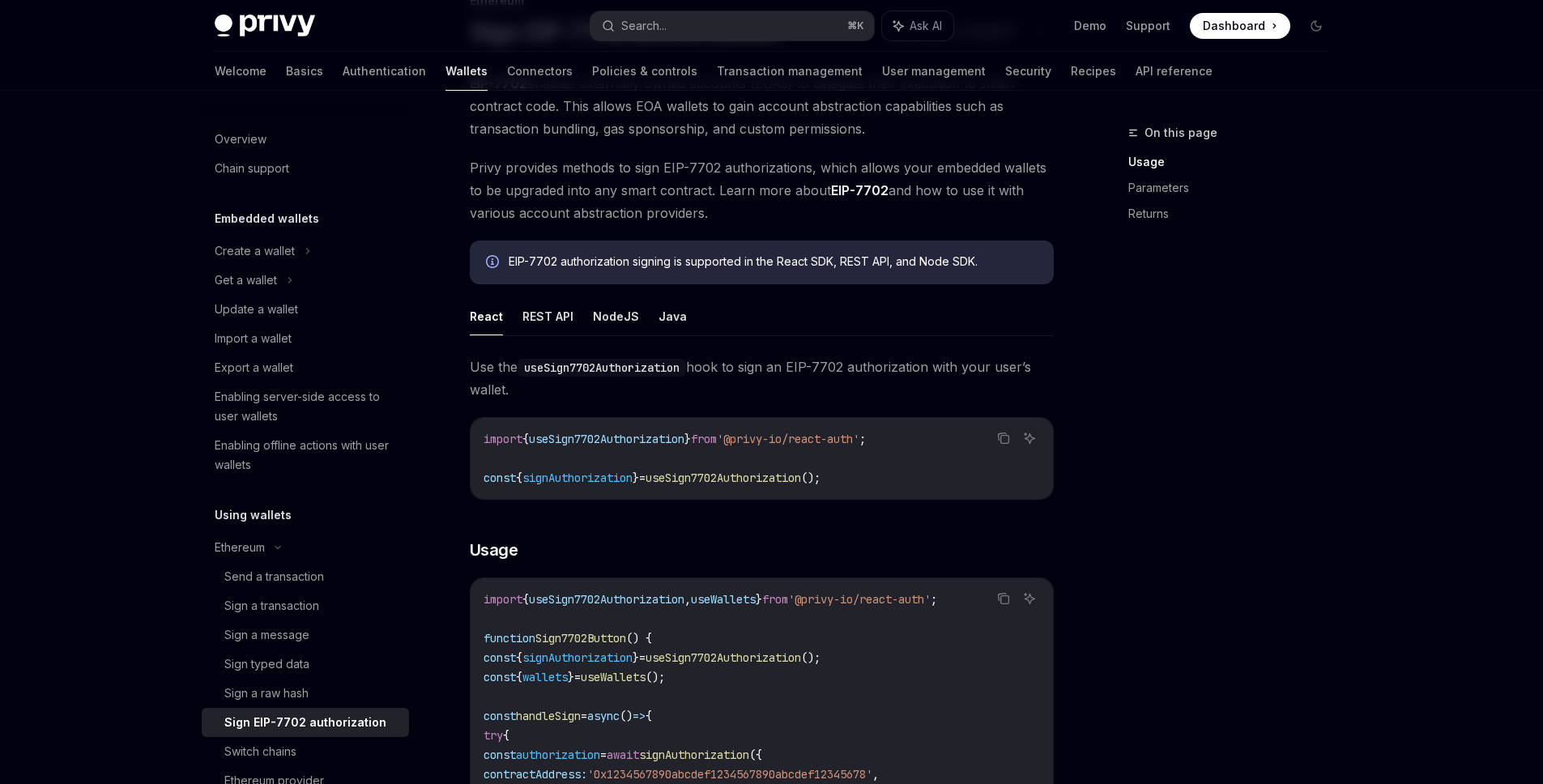
scroll to position [133, 0]
click at [533, 309] on button "REST API" at bounding box center [547, 314] width 51 height 38
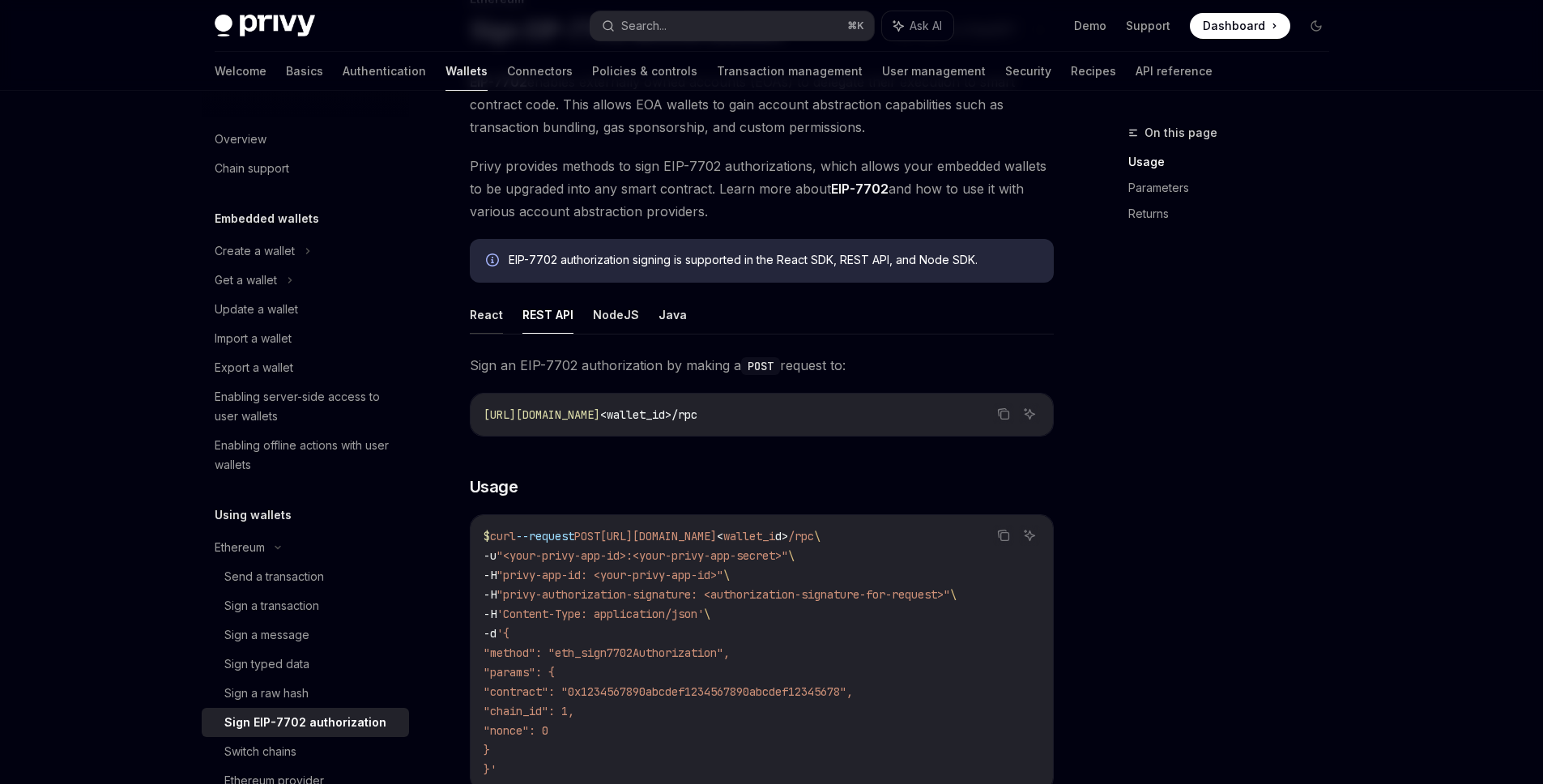
click at [494, 314] on button "React" at bounding box center [486, 314] width 33 height 38
type textarea "*"
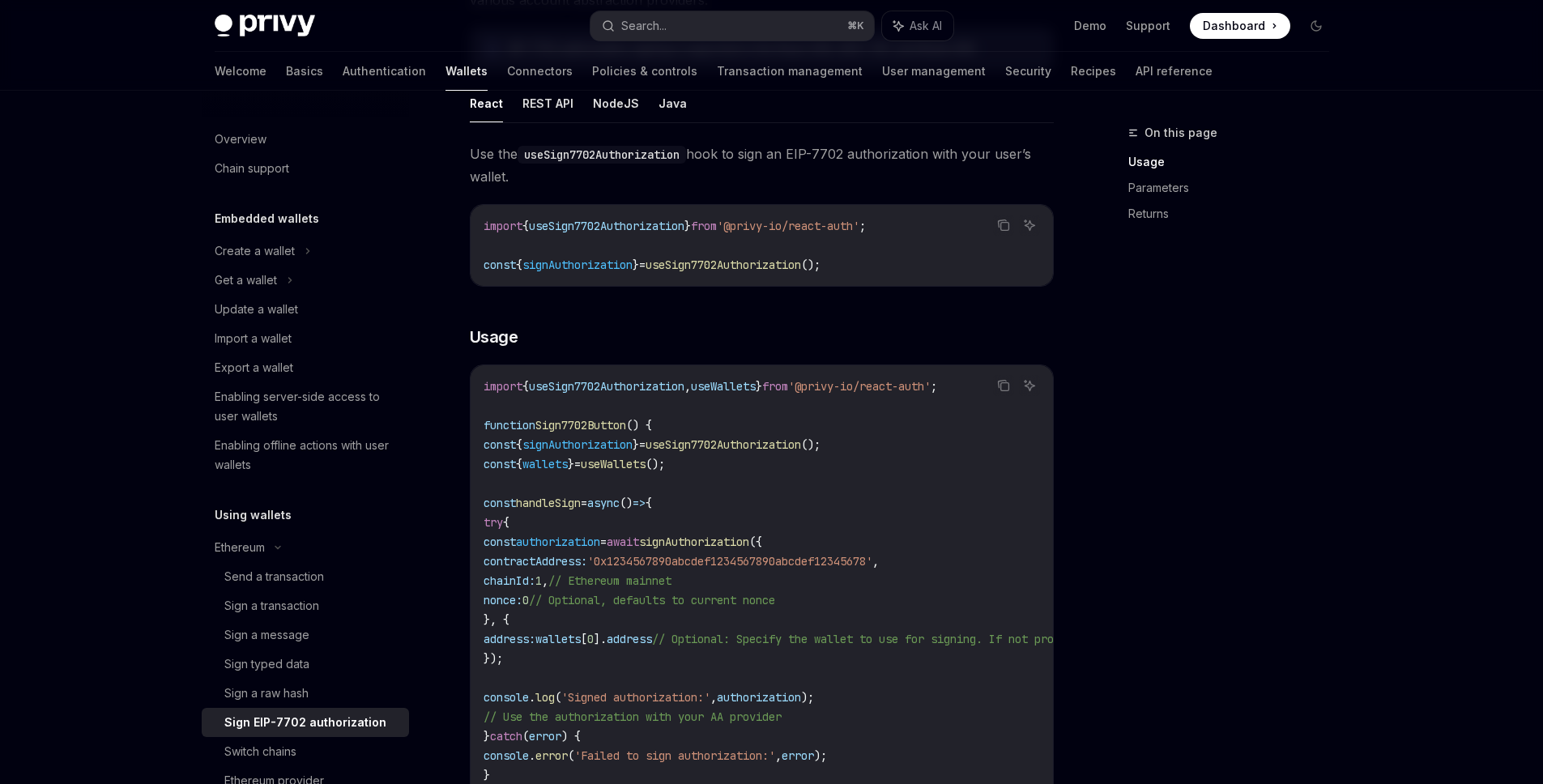
scroll to position [439, 0]
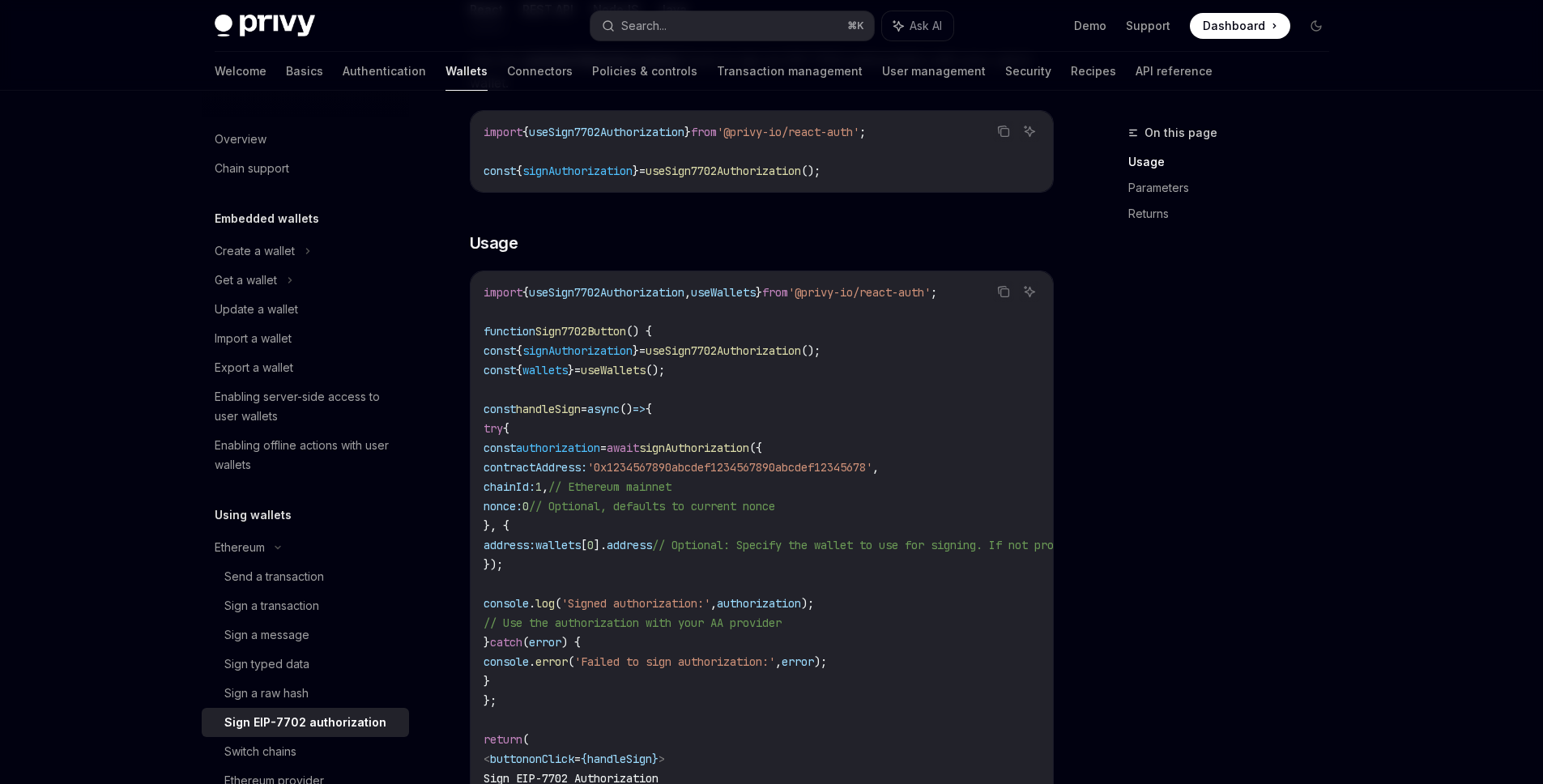
click at [654, 510] on span "// Optional, defaults to current nonce" at bounding box center [652, 506] width 246 height 14
drag, startPoint x: 648, startPoint y: 505, endPoint x: 575, endPoint y: 501, distance: 73.1
click at [575, 501] on span "nonce: 0 // Optional, defaults to current nonce" at bounding box center [630, 506] width 292 height 14
copy span "nonce: 0"
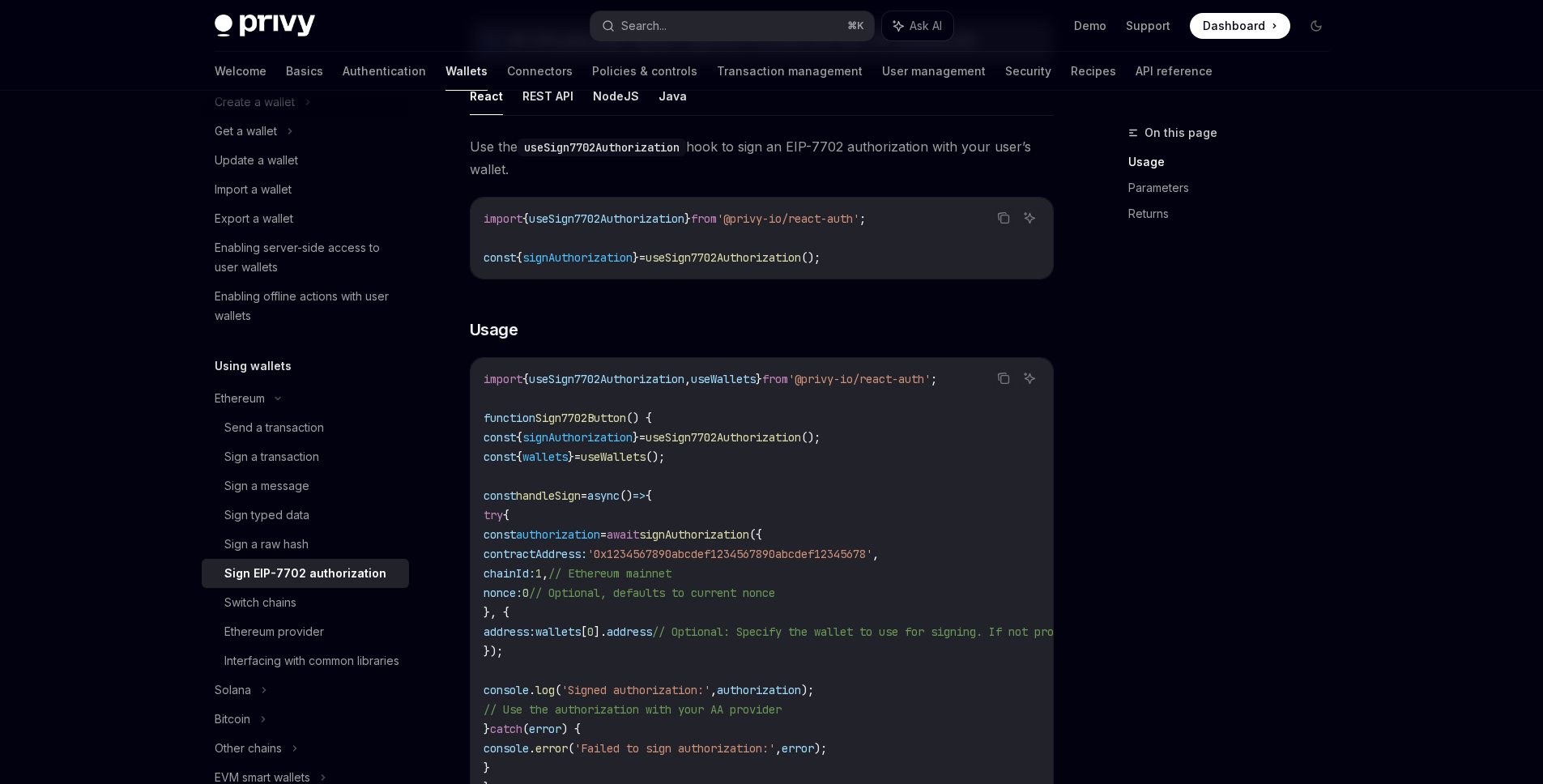
scroll to position [335, 0]
